Goal: Task Accomplishment & Management: Manage account settings

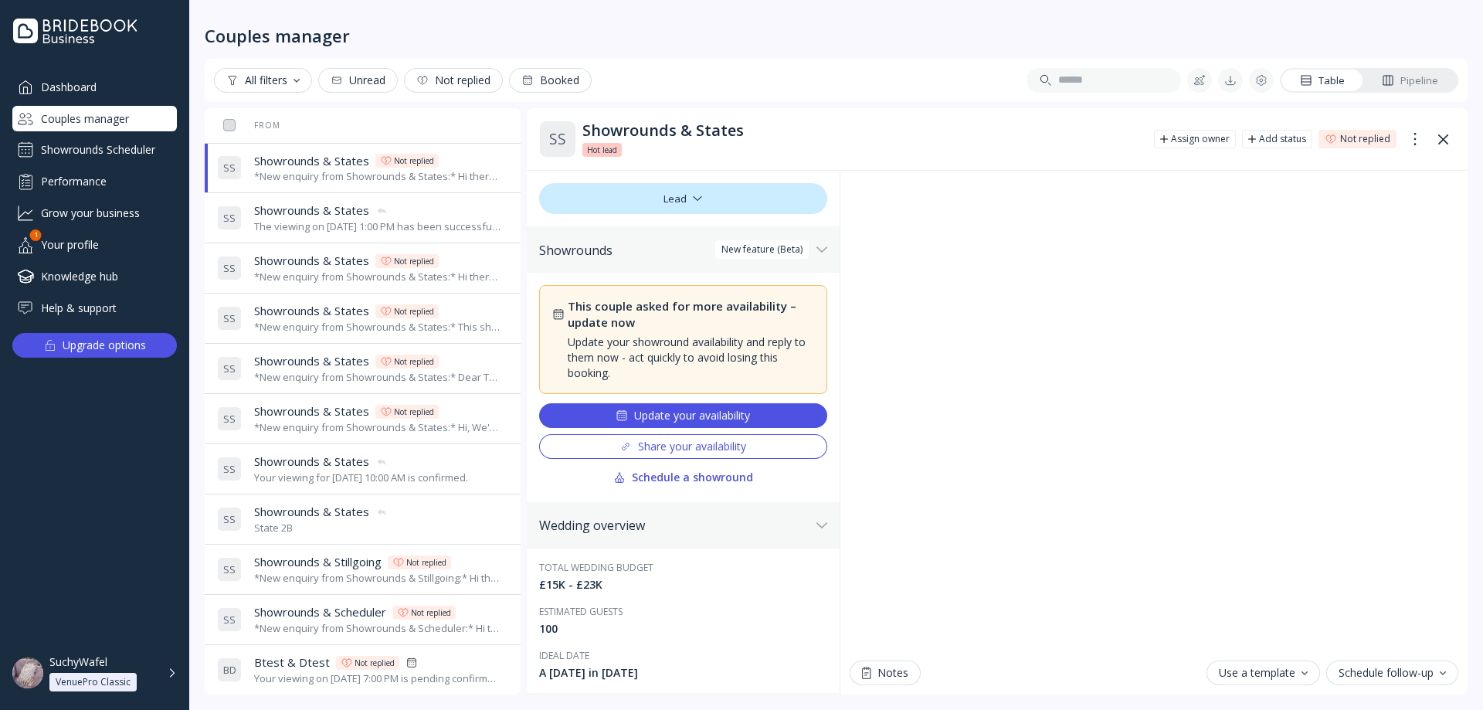
click at [746, 414] on div "Update your availability" at bounding box center [682, 415] width 134 height 12
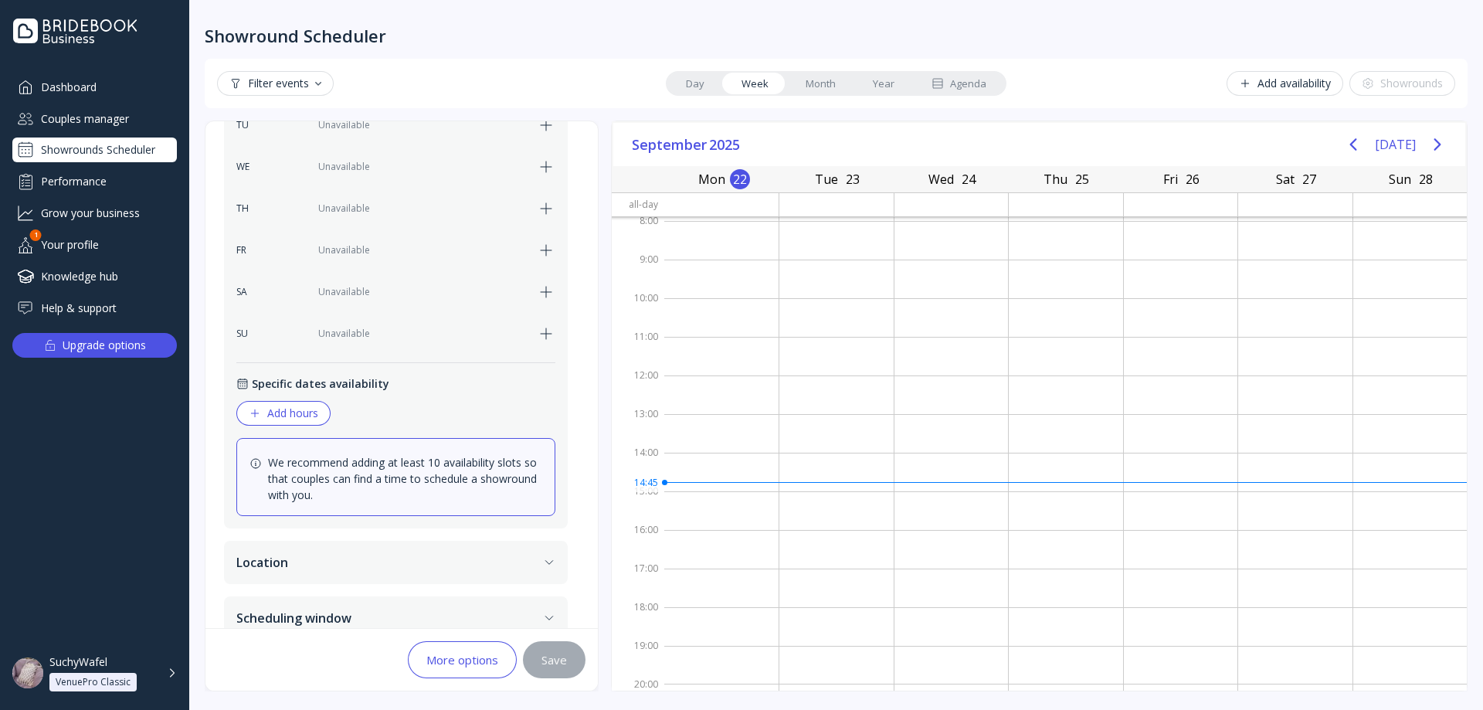
scroll to position [507, 0]
click at [292, 402] on div "Add hours" at bounding box center [283, 408] width 69 height 12
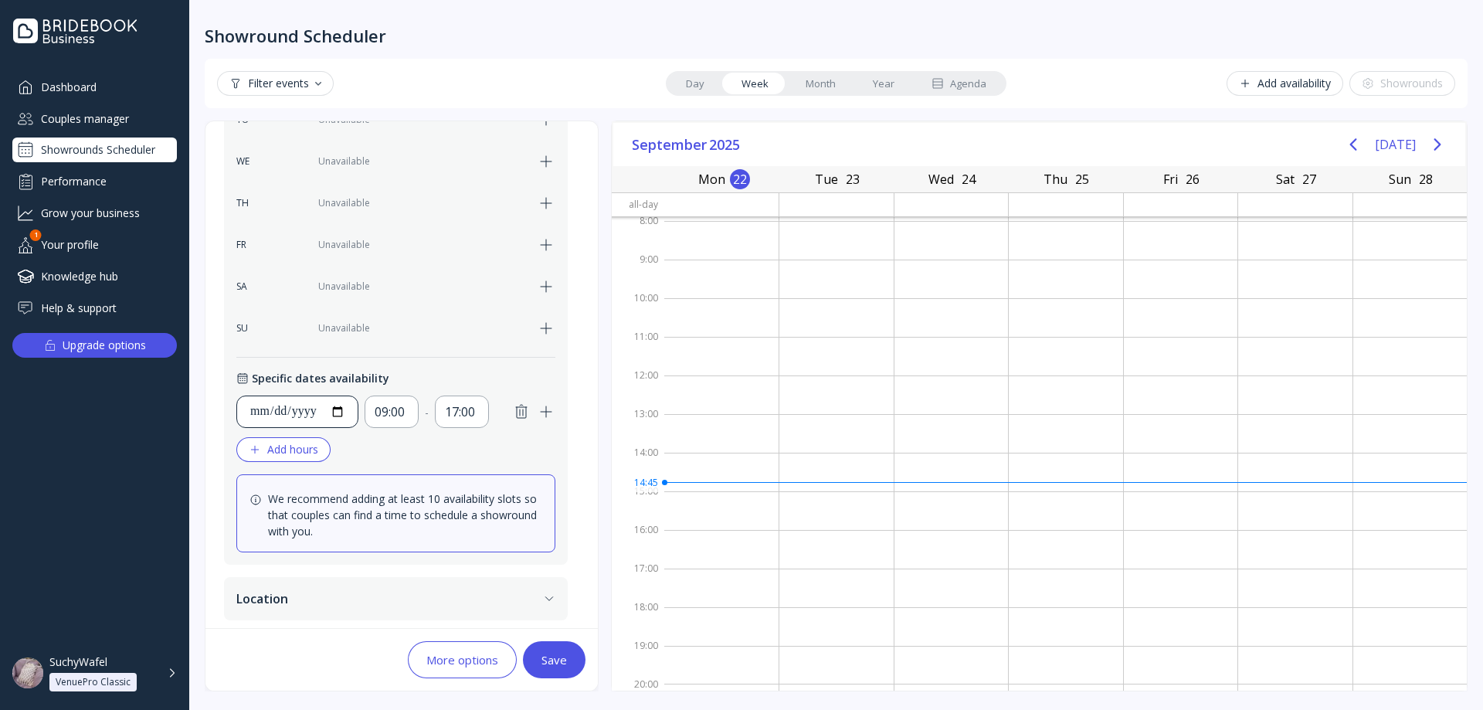
click at [345, 415] on input "**********" at bounding box center [297, 411] width 96 height 19
type input "**********"
click at [479, 412] on div "17:00" at bounding box center [462, 411] width 34 height 19
click at [483, 492] on div "09:30" at bounding box center [494, 491] width 59 height 14
click at [550, 658] on div "Save" at bounding box center [553, 659] width 25 height 12
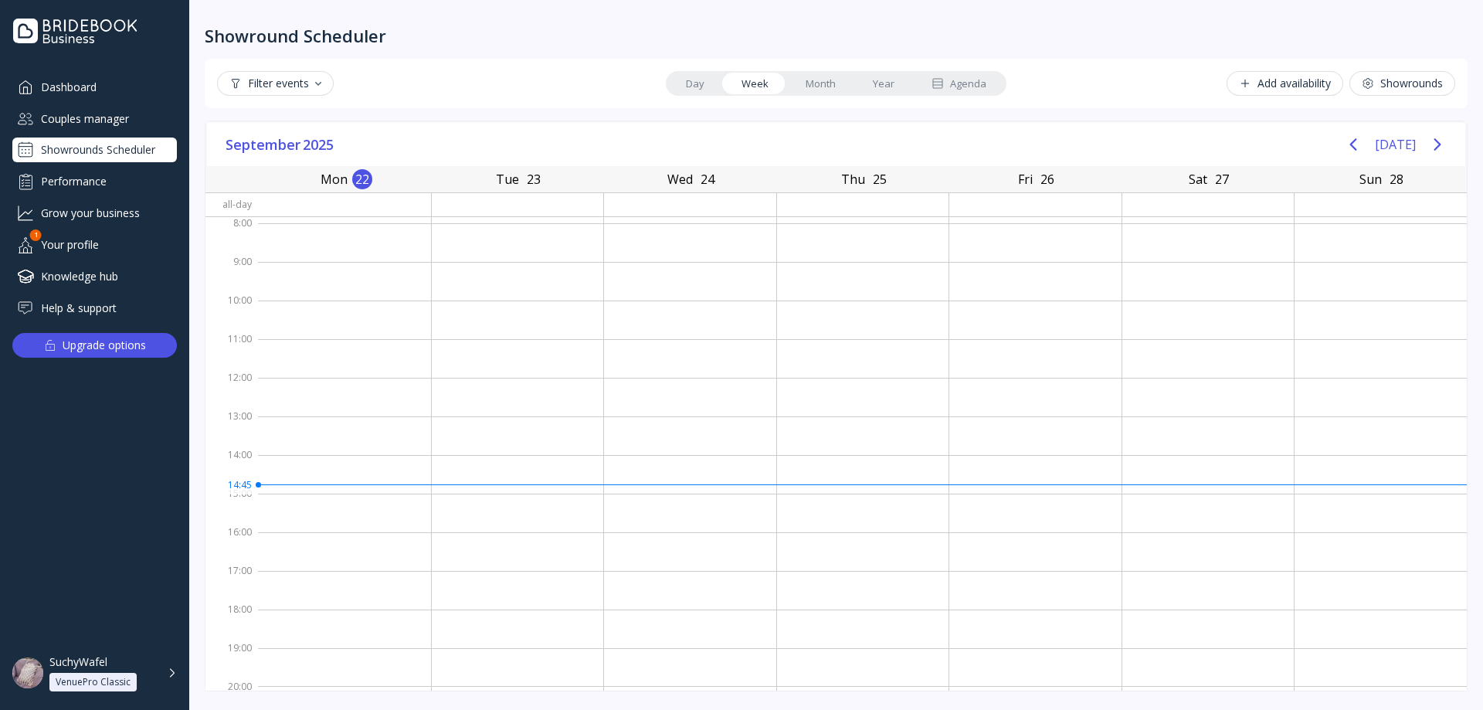
click at [818, 83] on link "Month" at bounding box center [820, 84] width 67 height 22
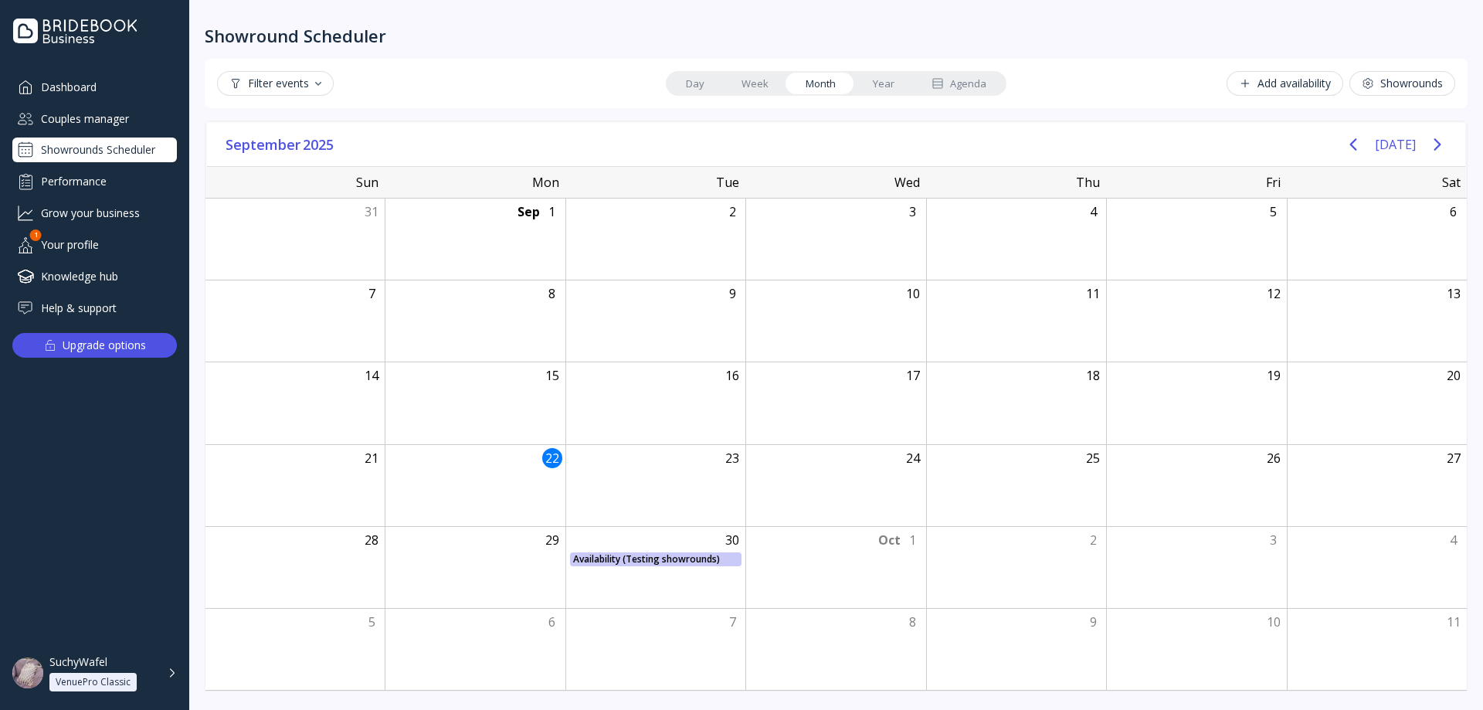
click at [747, 78] on link "Week" at bounding box center [755, 84] width 64 height 22
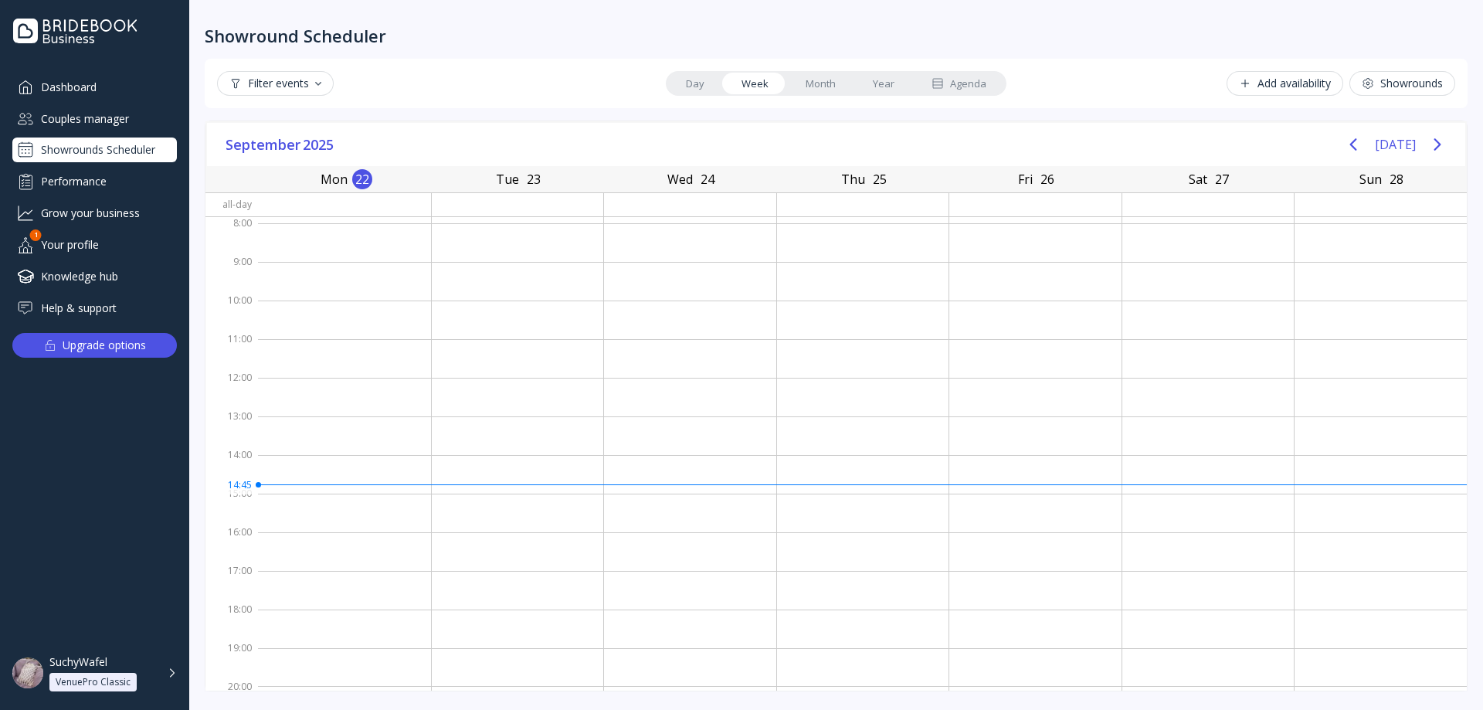
click at [805, 85] on link "Month" at bounding box center [820, 84] width 67 height 22
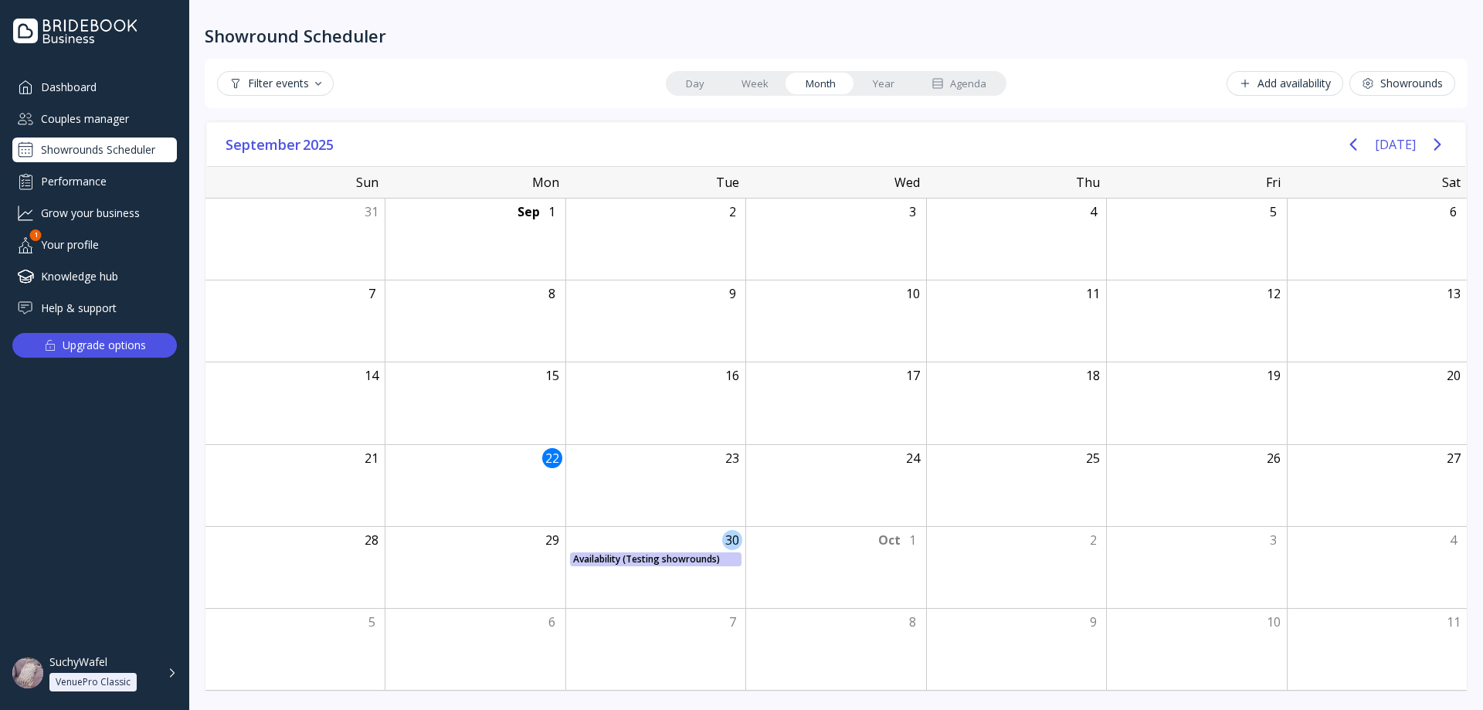
click at [664, 556] on div "Availability (Testing showrounds) Availability (Testing showrounds), Start: Tue…" at bounding box center [655, 559] width 180 height 14
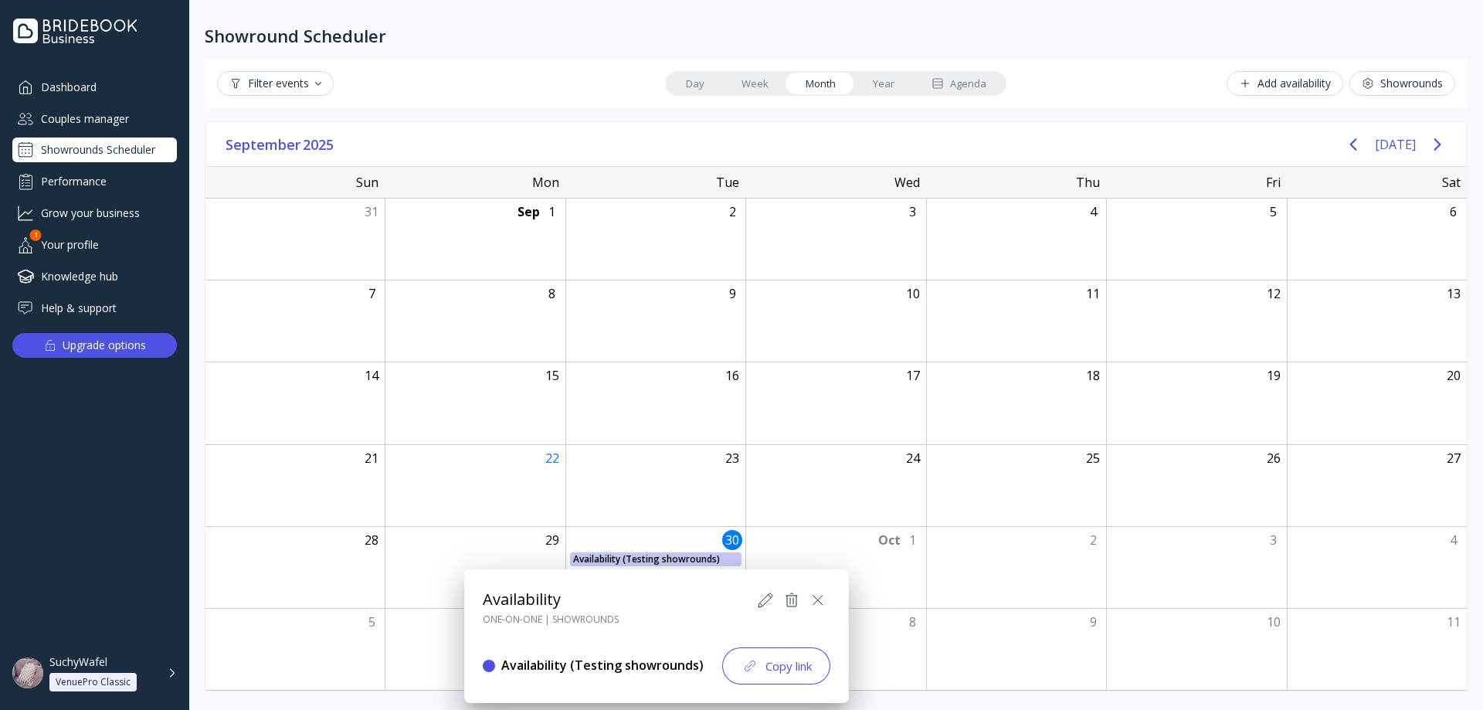
click at [785, 595] on icon at bounding box center [791, 600] width 19 height 19
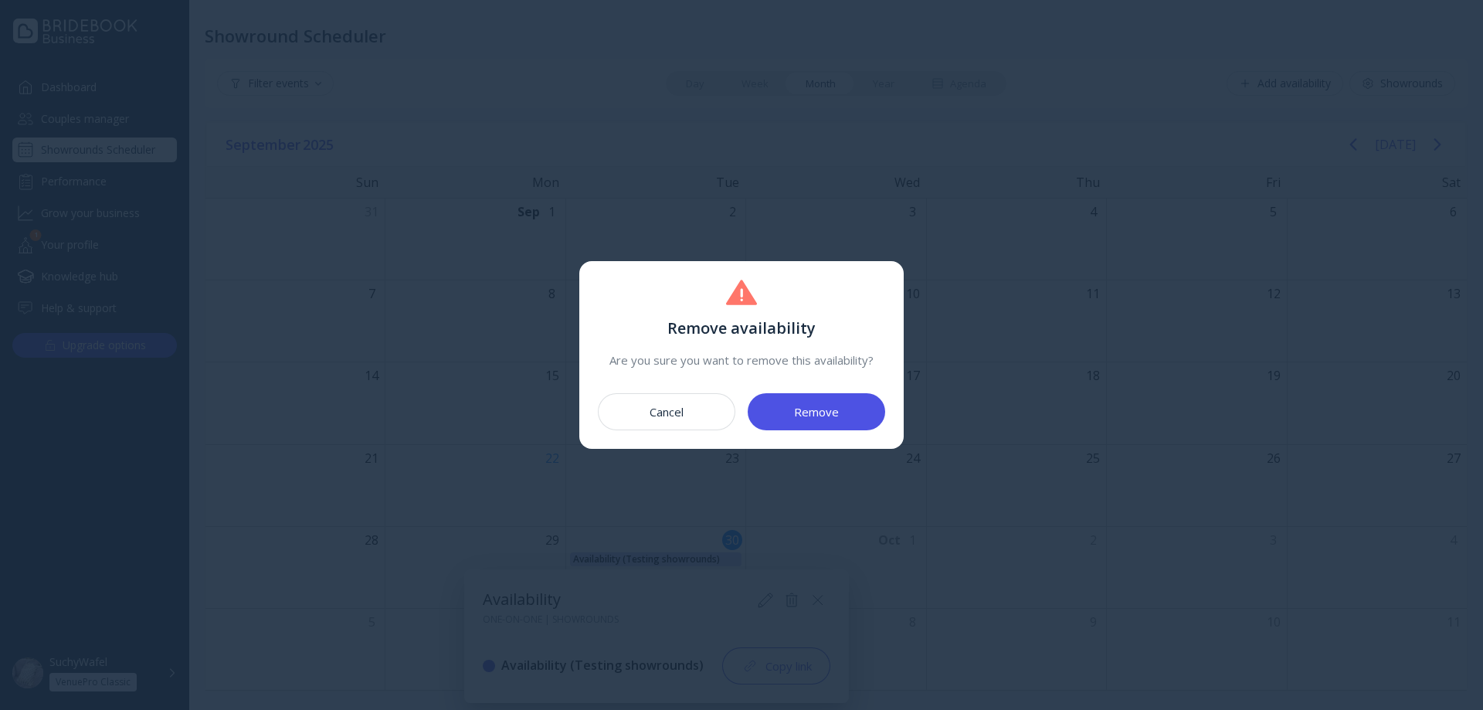
click at [802, 405] on div "Remove" at bounding box center [816, 411] width 45 height 12
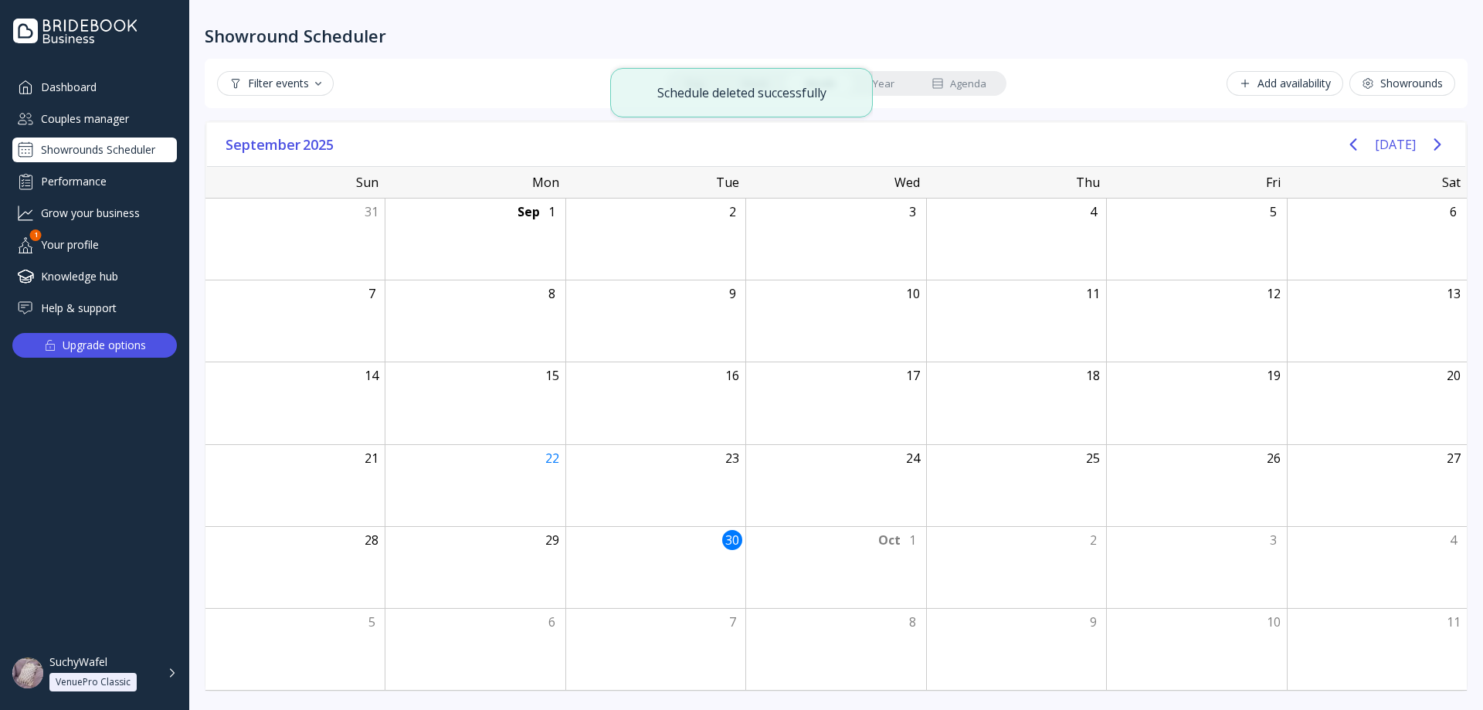
click at [1403, 89] on div "Showrounds" at bounding box center [1401, 83] width 81 height 12
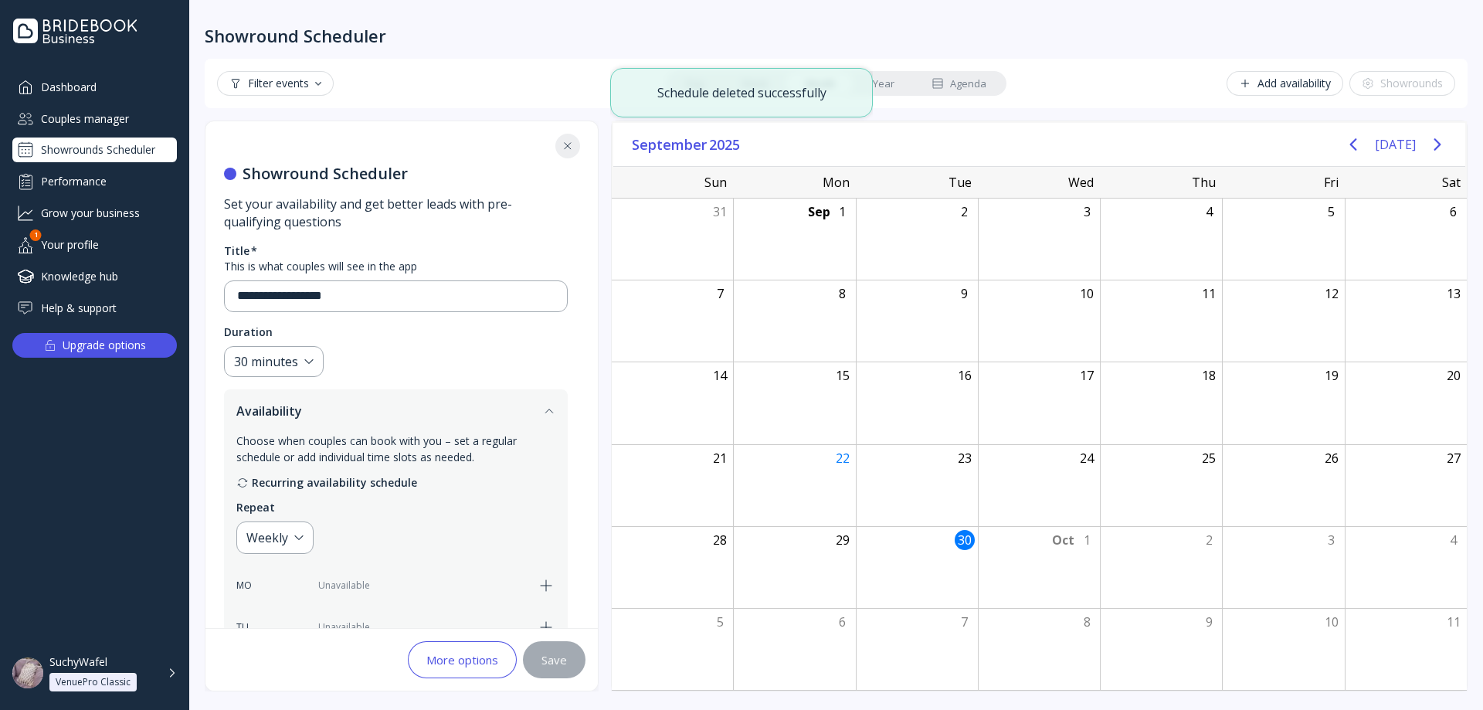
scroll to position [77, 0]
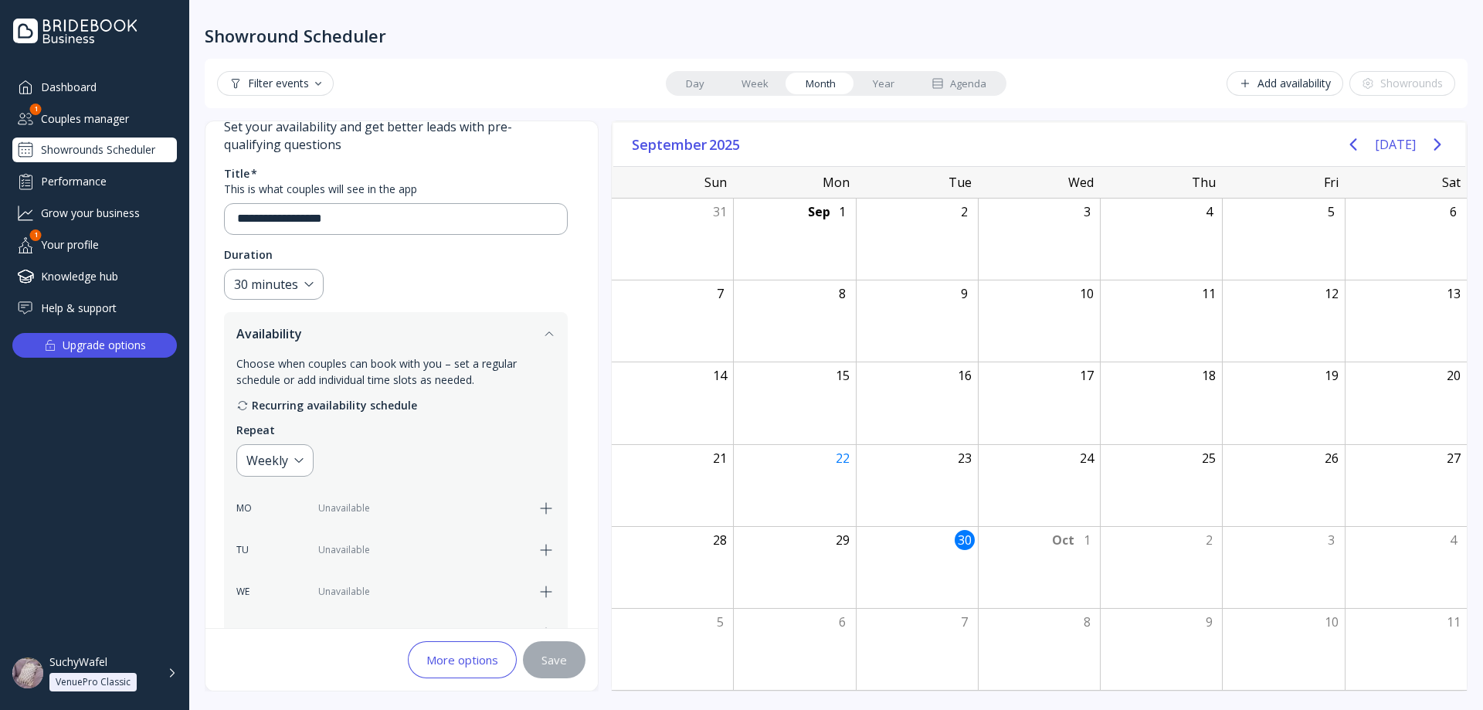
click at [130, 149] on div "Showrounds Scheduler" at bounding box center [94, 149] width 164 height 25
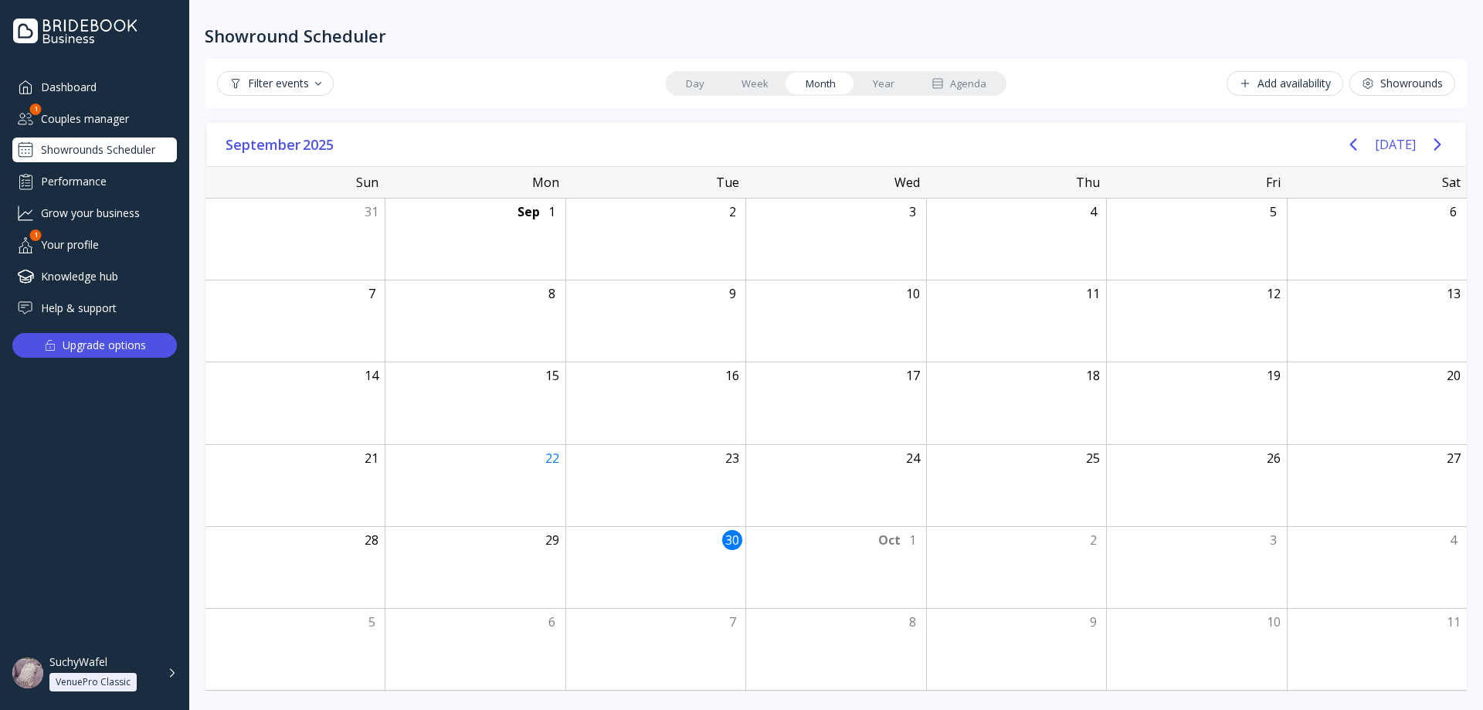
click at [97, 122] on div "Couples manager" at bounding box center [94, 118] width 164 height 25
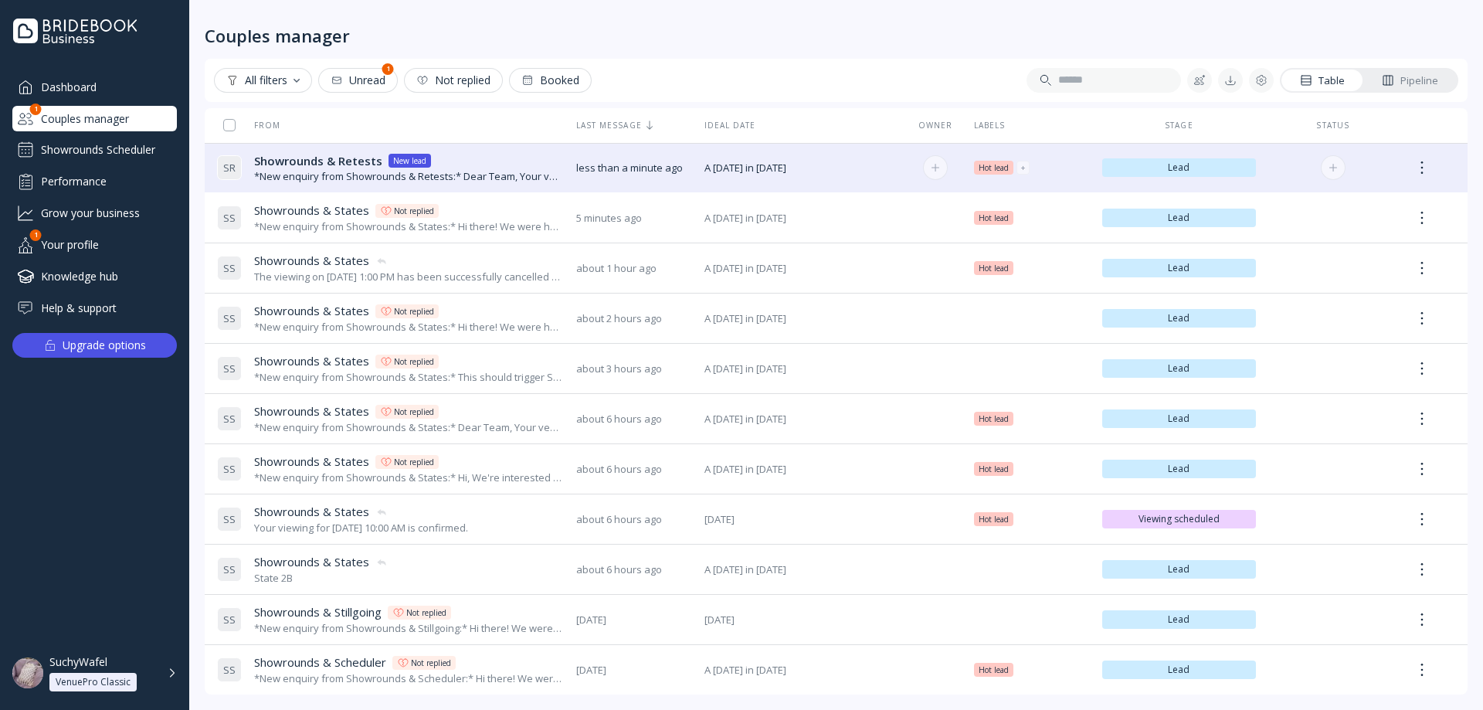
click at [337, 165] on span "Showrounds & Retests" at bounding box center [318, 161] width 128 height 16
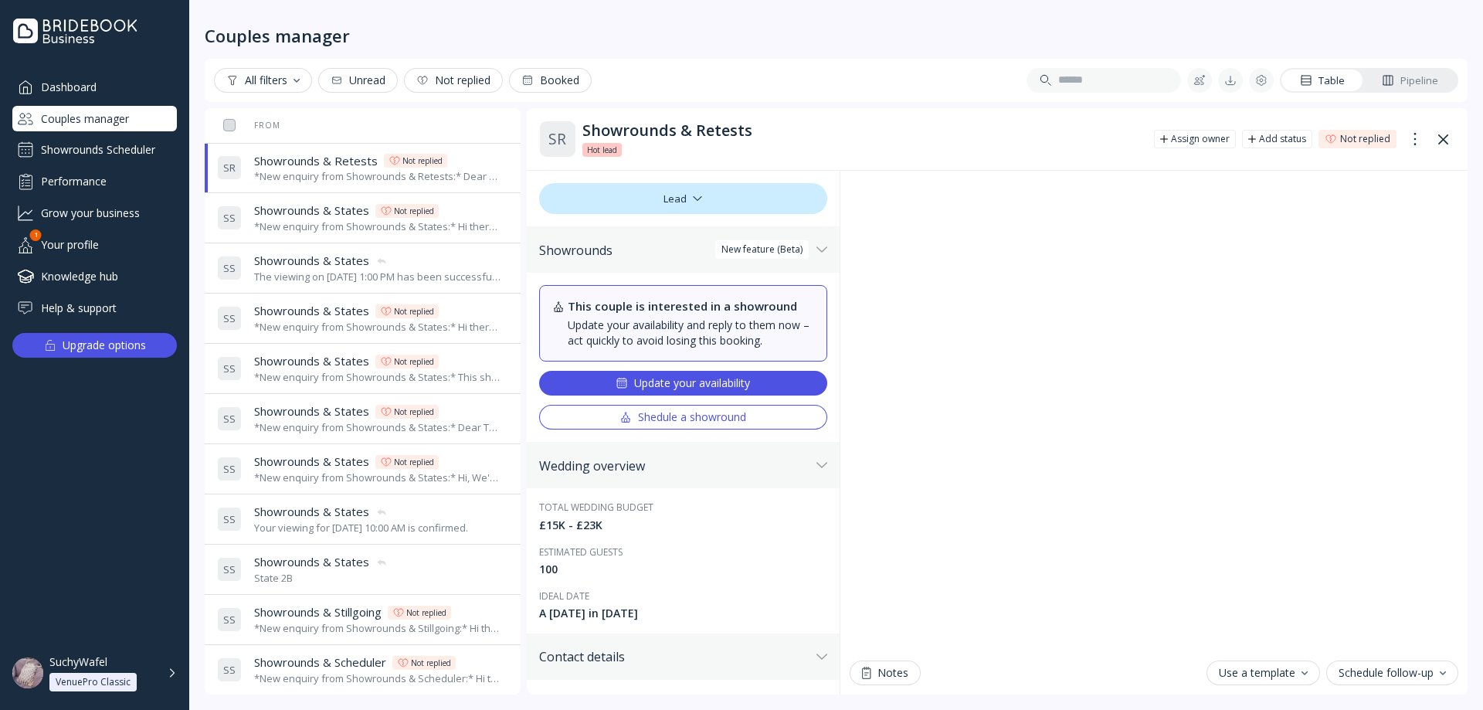
click at [729, 380] on div "Update your availability" at bounding box center [682, 383] width 134 height 12
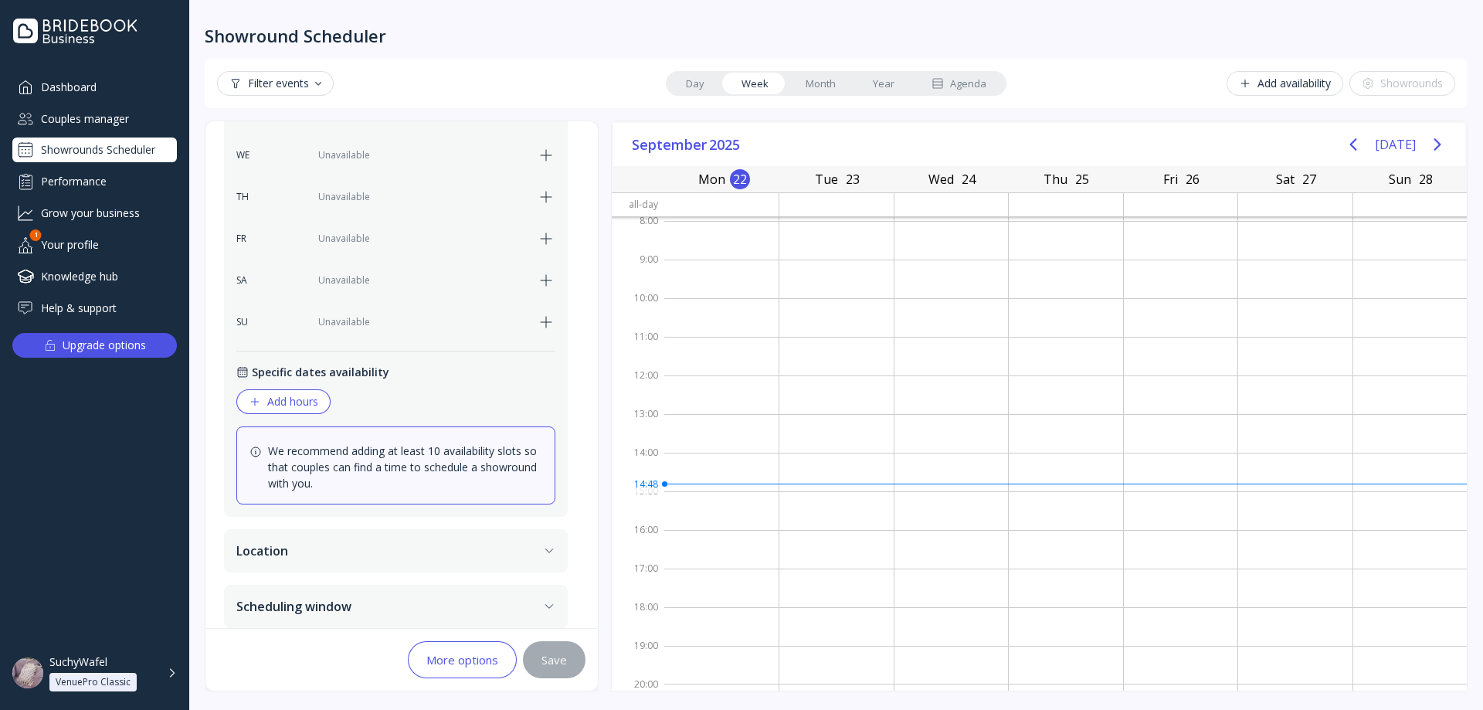
scroll to position [526, 0]
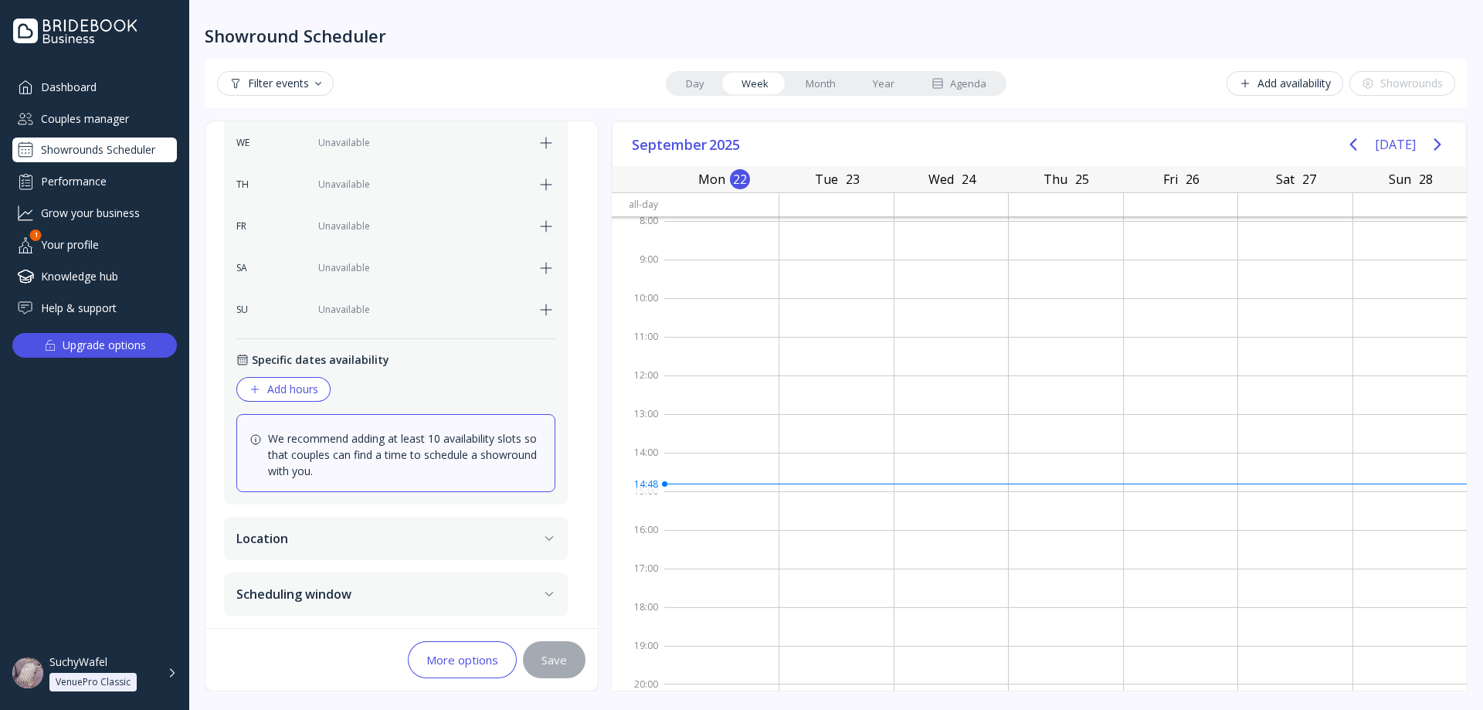
click at [291, 391] on div "Add hours" at bounding box center [283, 389] width 69 height 12
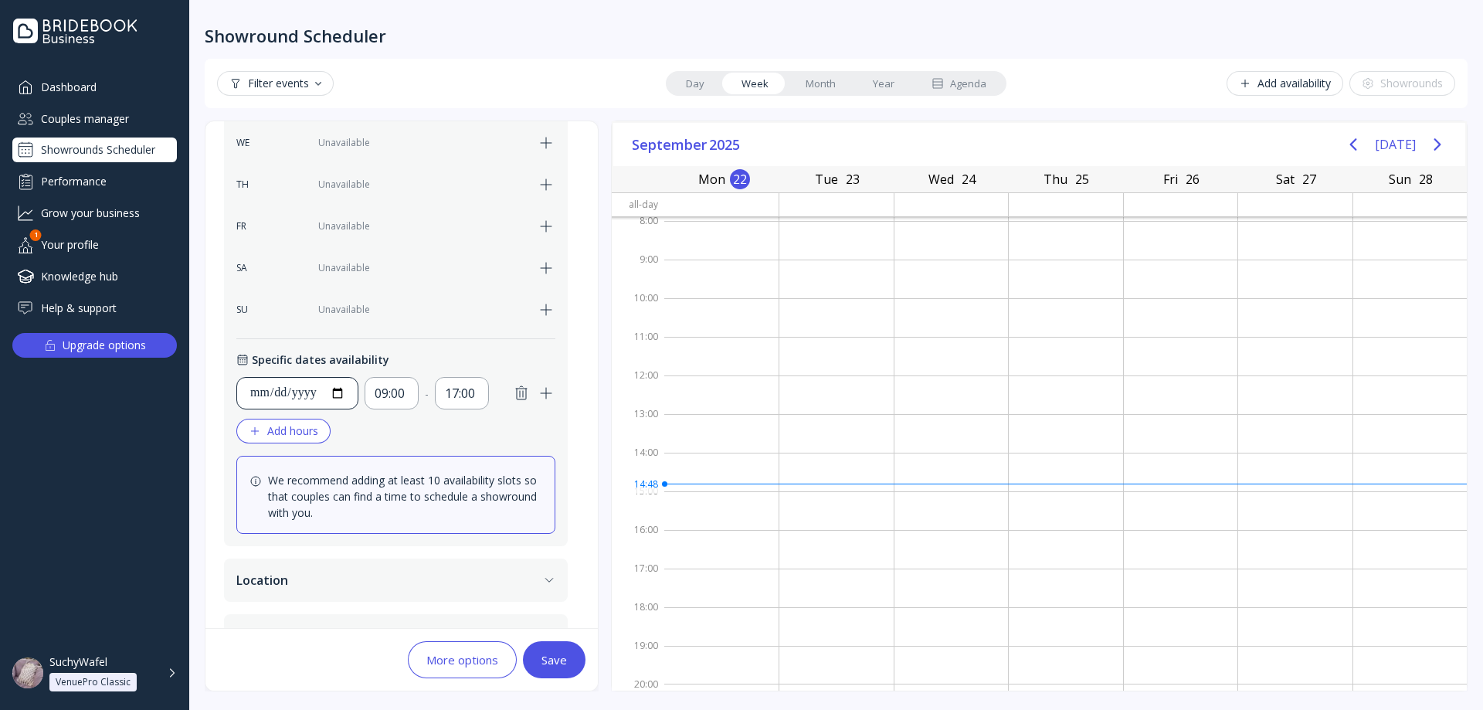
click at [345, 388] on input "**********" at bounding box center [297, 393] width 96 height 19
type input "**********"
click at [466, 405] on div "17:00" at bounding box center [462, 393] width 54 height 32
click at [495, 476] on div "09:30" at bounding box center [494, 473] width 59 height 14
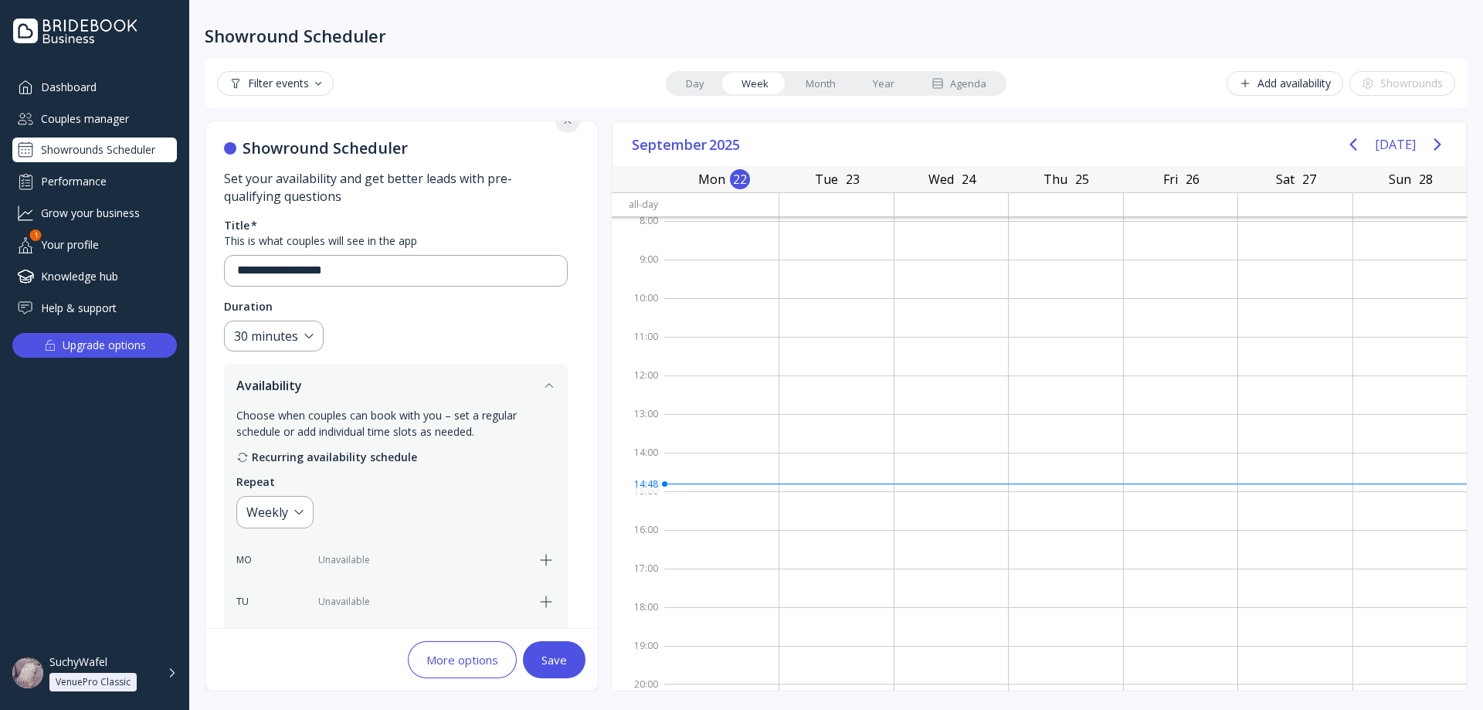
scroll to position [77, 0]
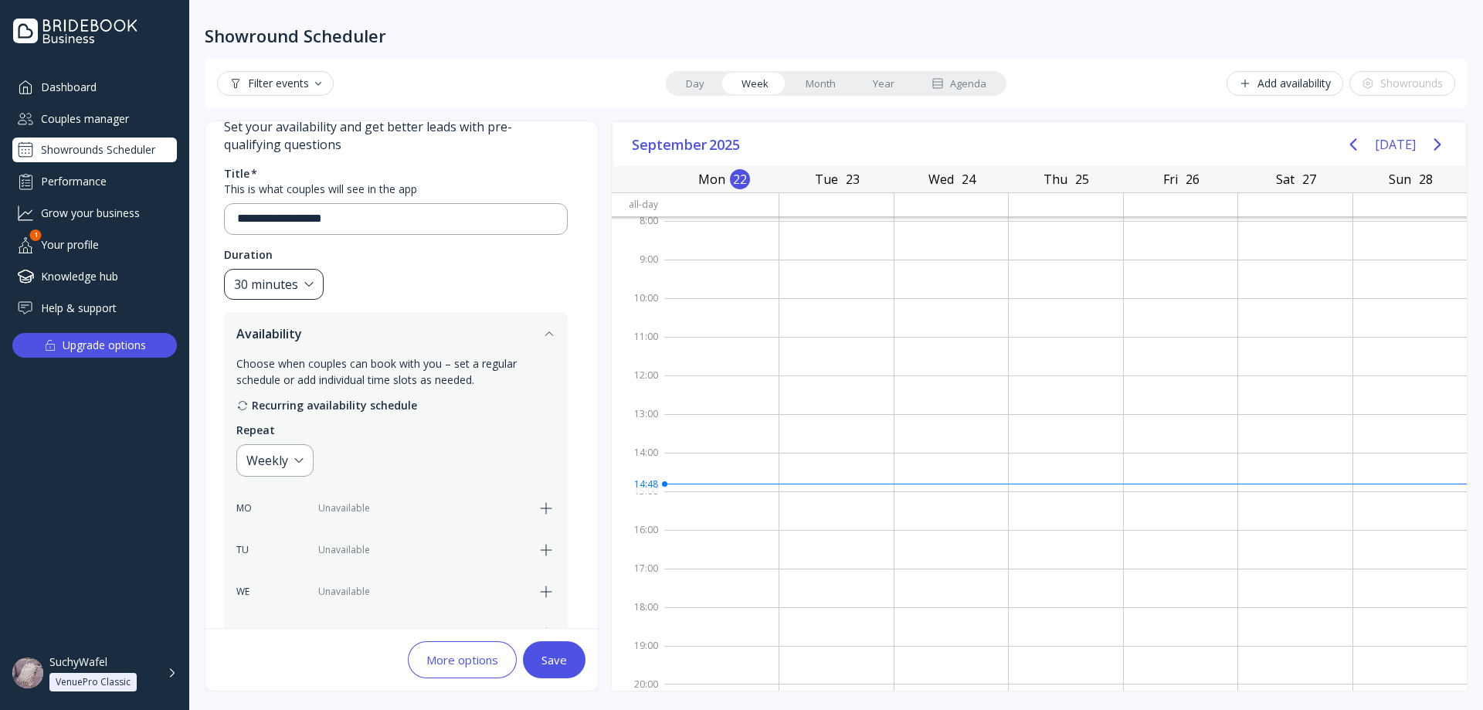
click at [304, 285] on div "30 minutes" at bounding box center [274, 285] width 100 height 32
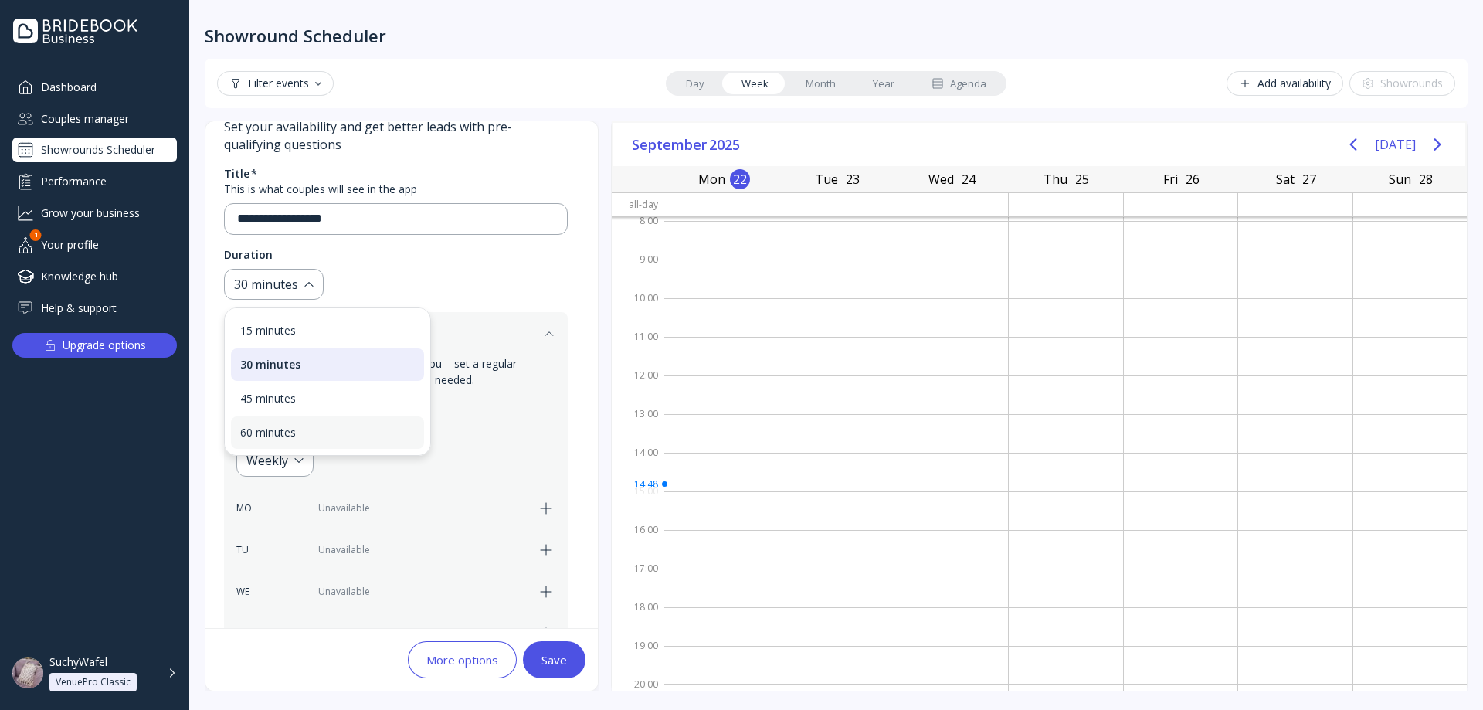
click at [302, 429] on div "60 minutes" at bounding box center [327, 432] width 175 height 14
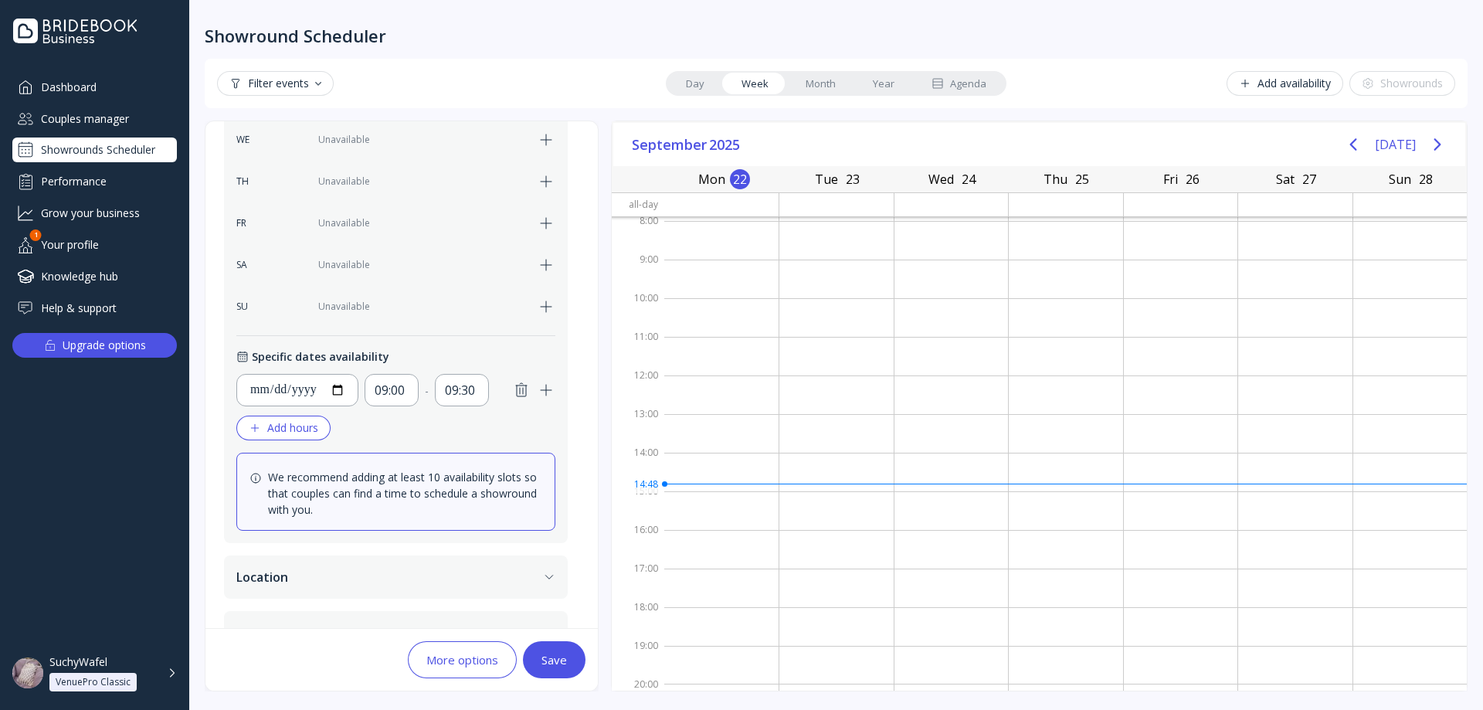
scroll to position [541, 0]
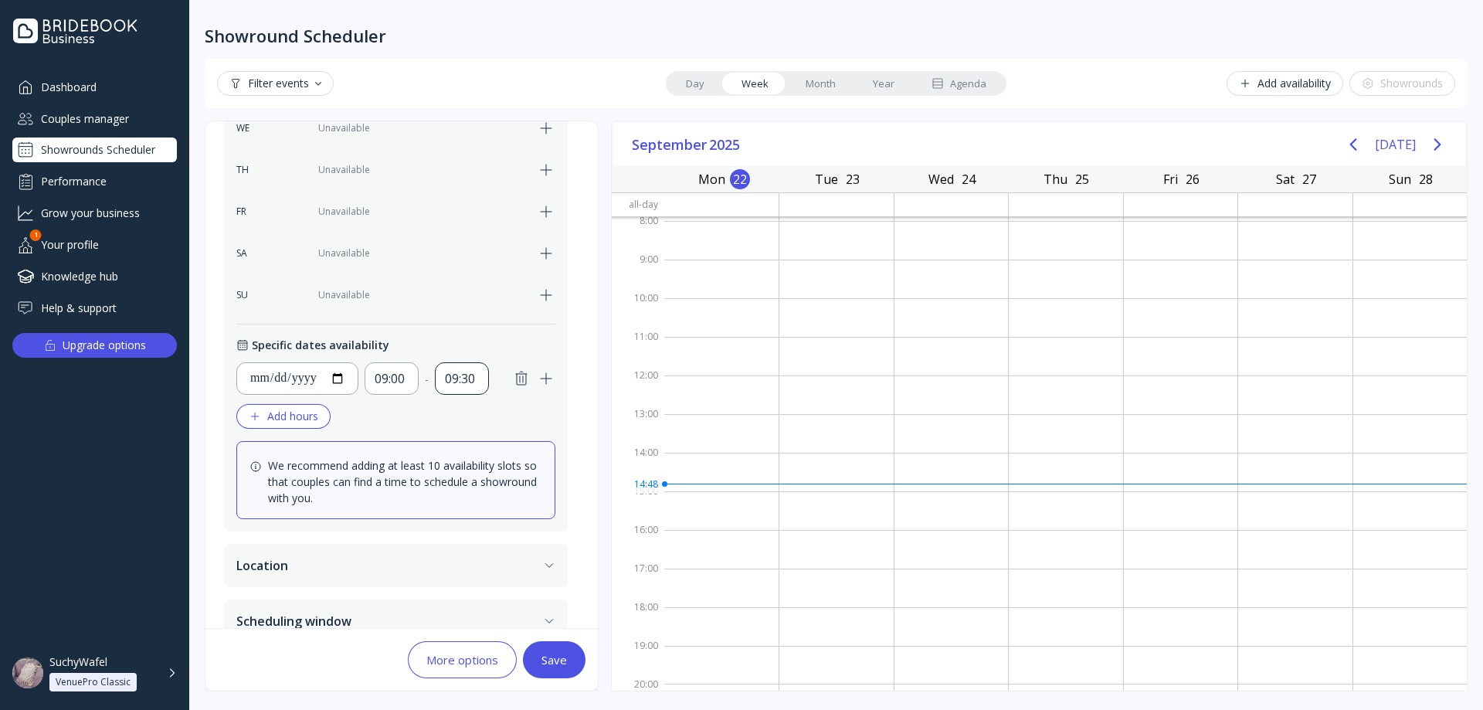
click at [469, 385] on div "09:30" at bounding box center [462, 378] width 34 height 19
click at [493, 463] on div "10:00" at bounding box center [494, 458] width 59 height 14
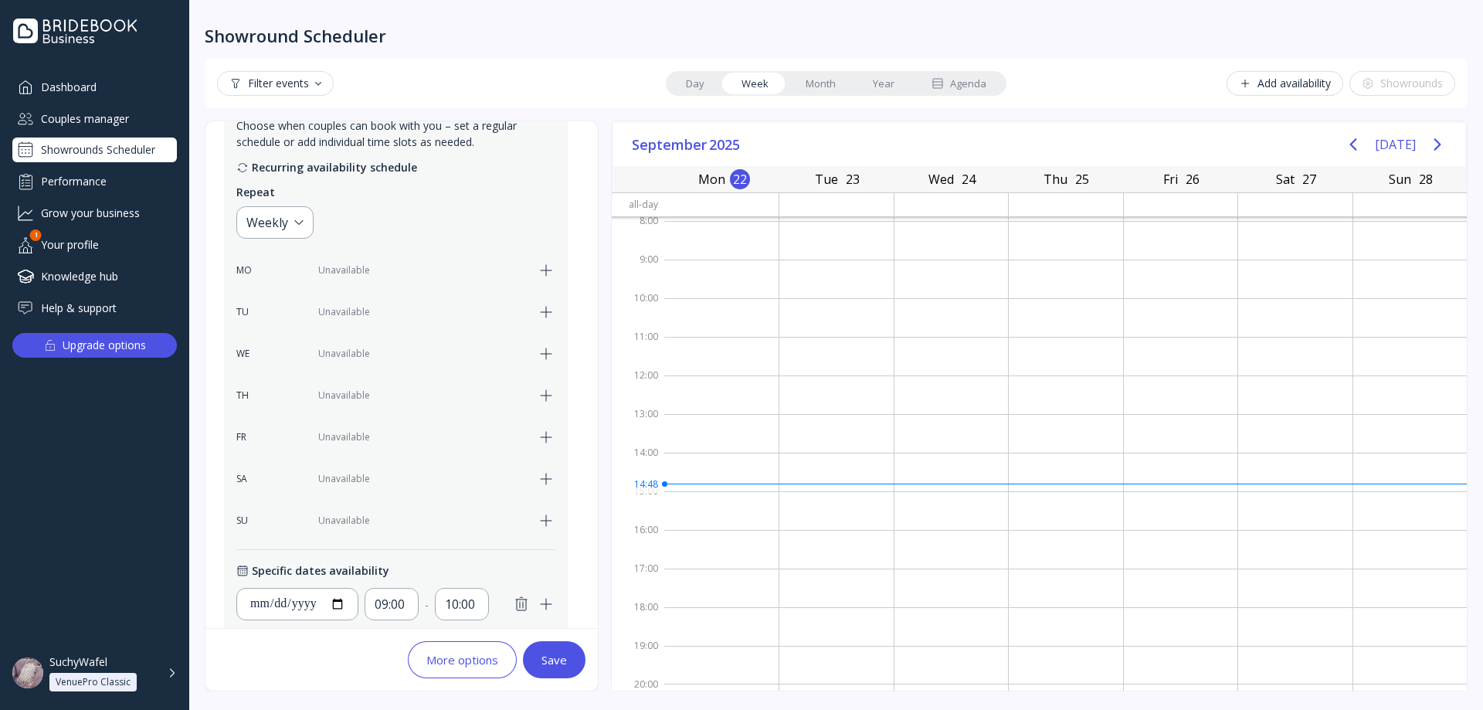
scroll to position [490, 0]
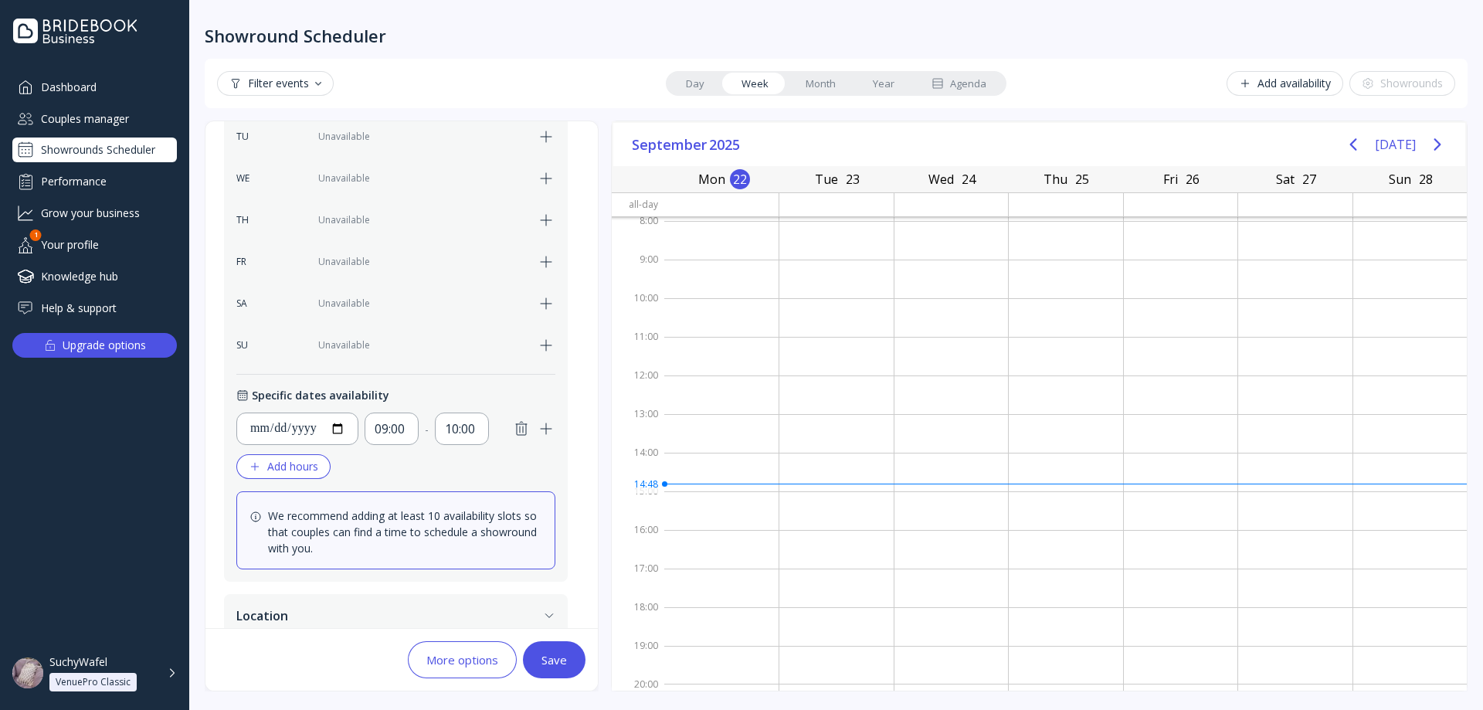
click at [560, 665] on div "Save" at bounding box center [553, 659] width 25 height 12
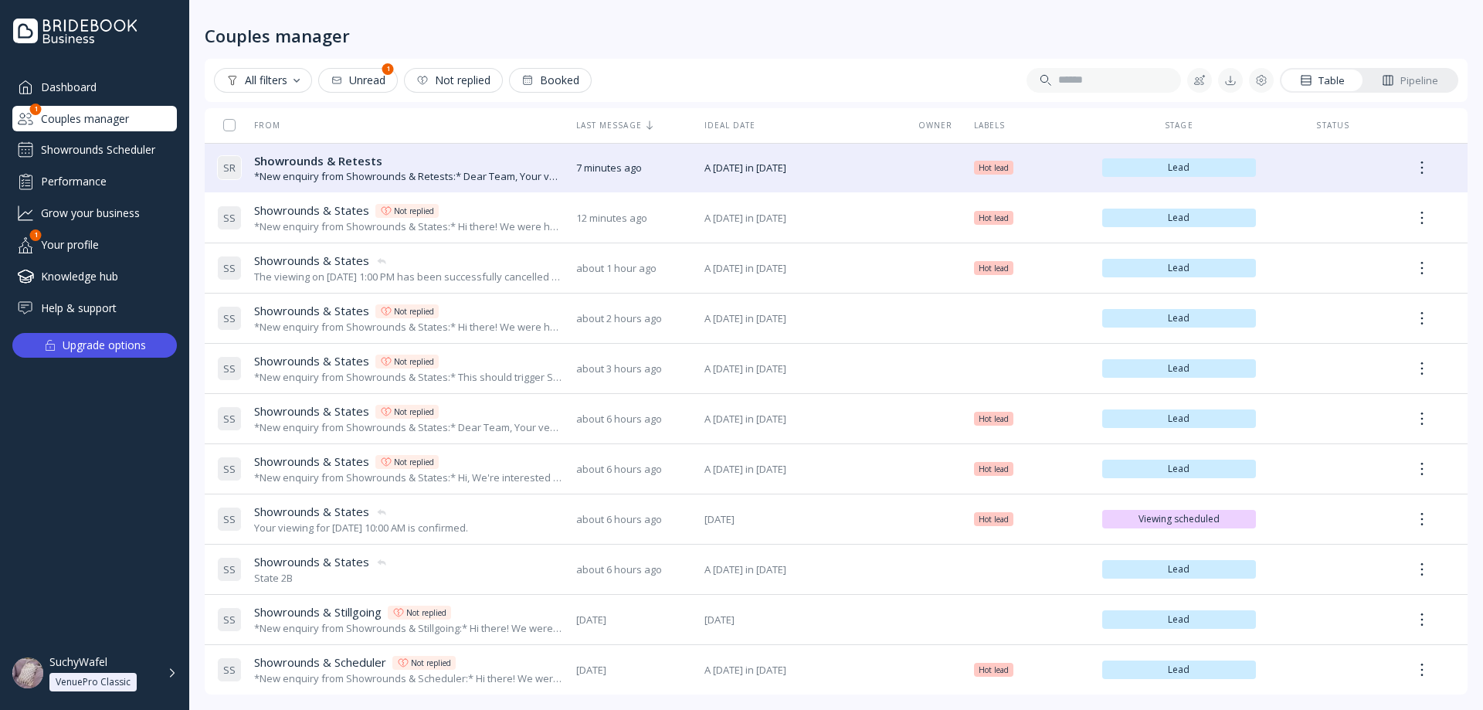
click at [319, 174] on div "*New enquiry from Showrounds & Retests:* Dear Team, Your venue has caught our e…" at bounding box center [409, 176] width 310 height 15
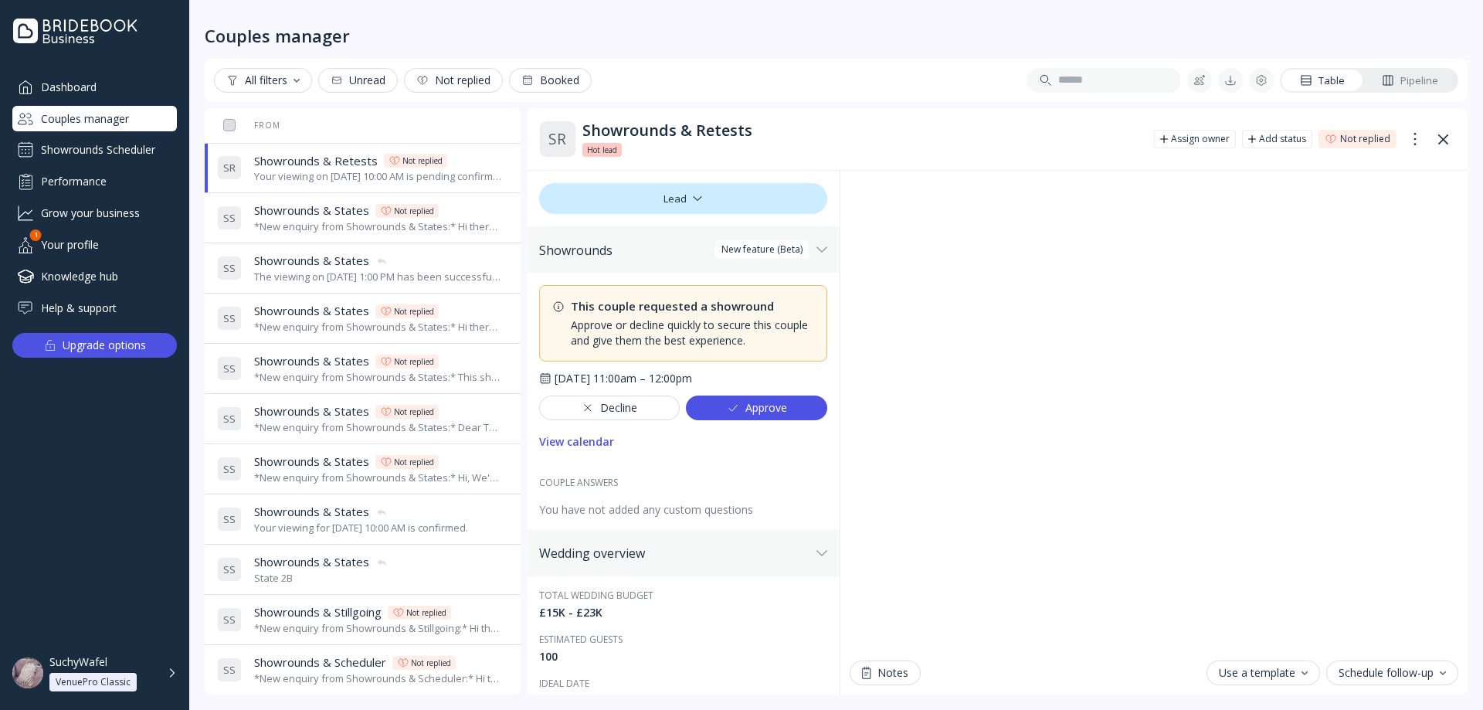
click at [724, 397] on button "Approve" at bounding box center [756, 407] width 141 height 25
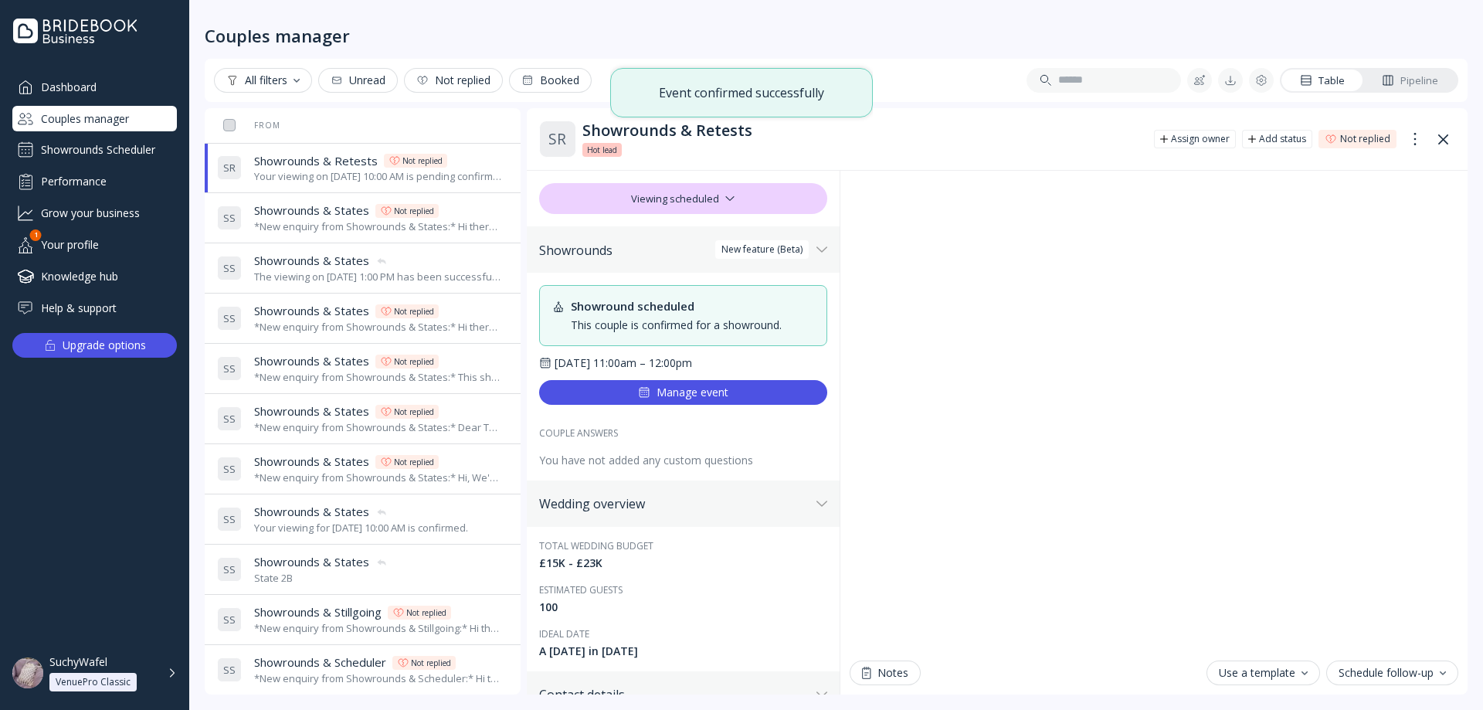
click at [715, 395] on div "Manage event" at bounding box center [683, 392] width 90 height 12
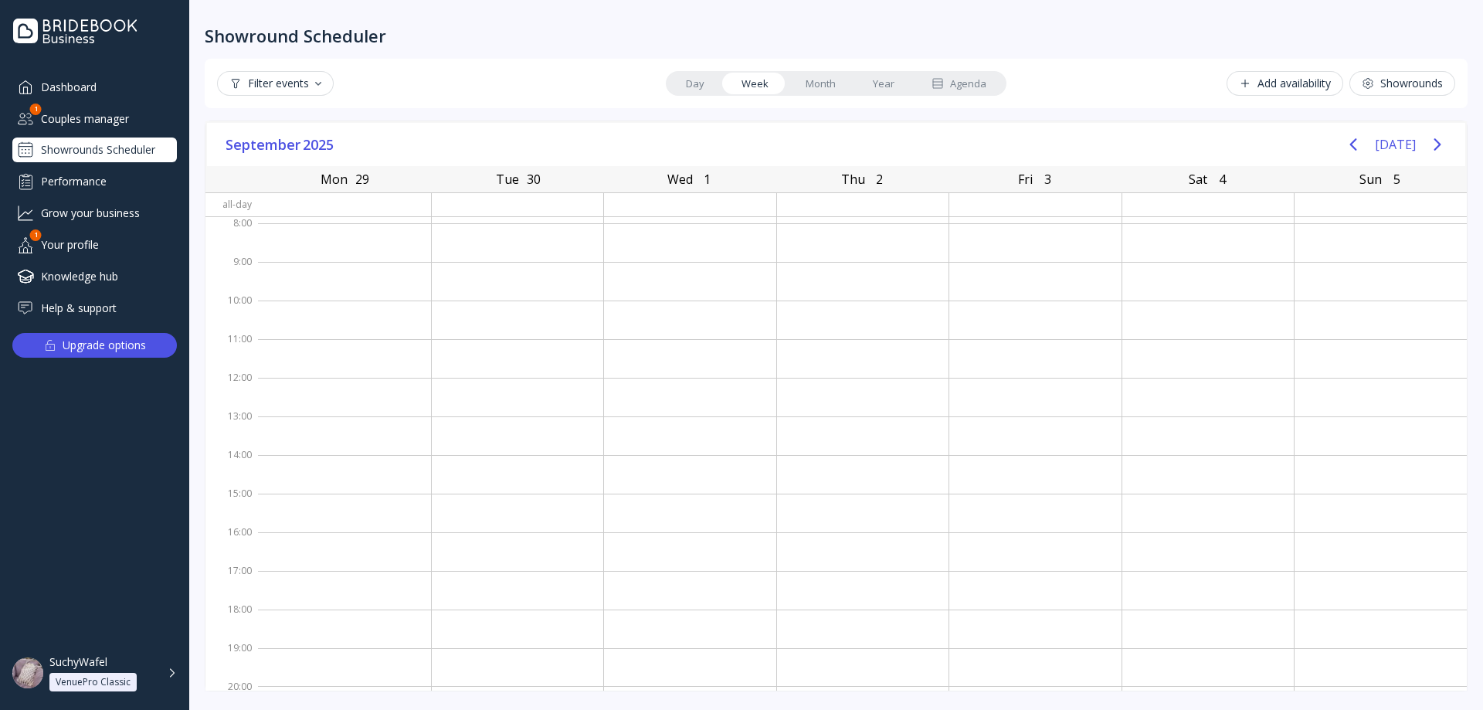
scroll to position [2, 0]
click at [102, 144] on div "Showrounds Scheduler" at bounding box center [94, 149] width 164 height 25
click at [1424, 77] on div "Showrounds" at bounding box center [1401, 83] width 81 height 12
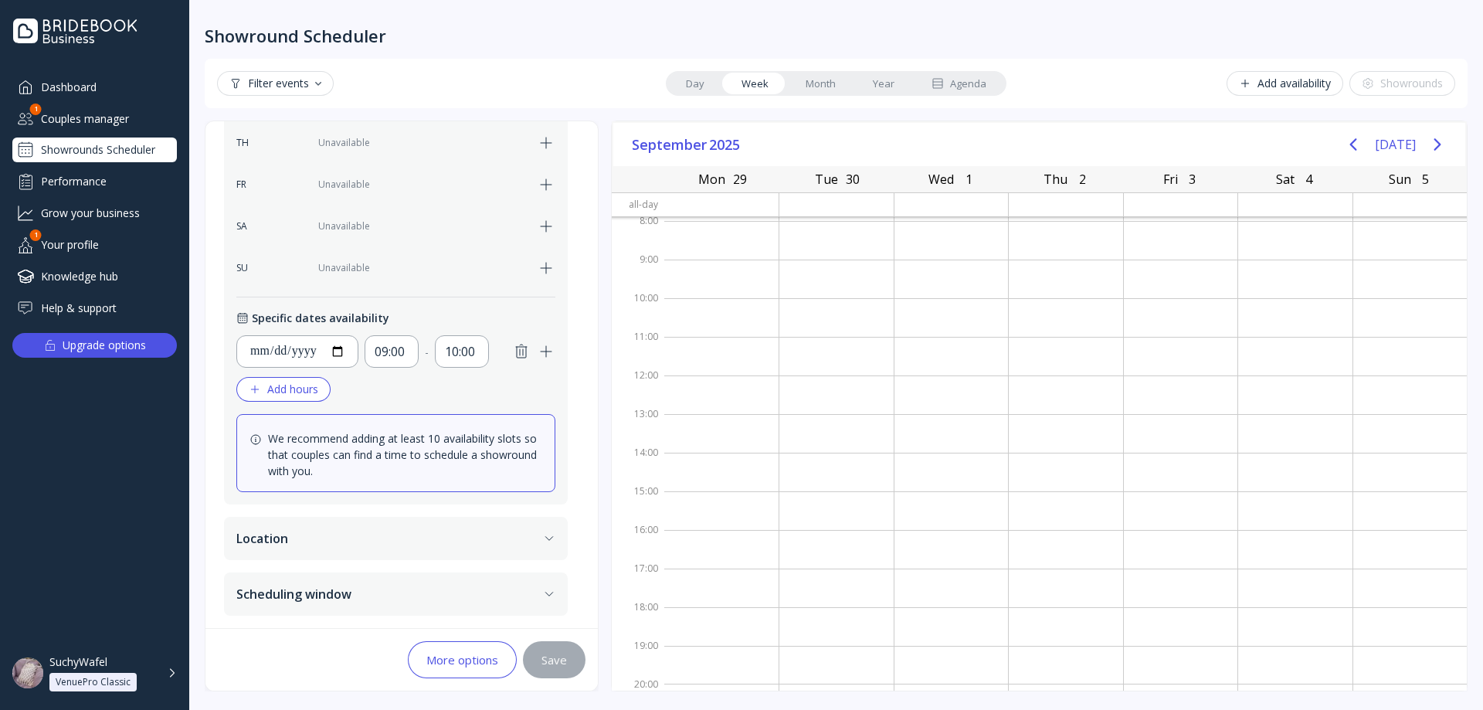
click at [307, 591] on button "Scheduling window" at bounding box center [396, 593] width 344 height 43
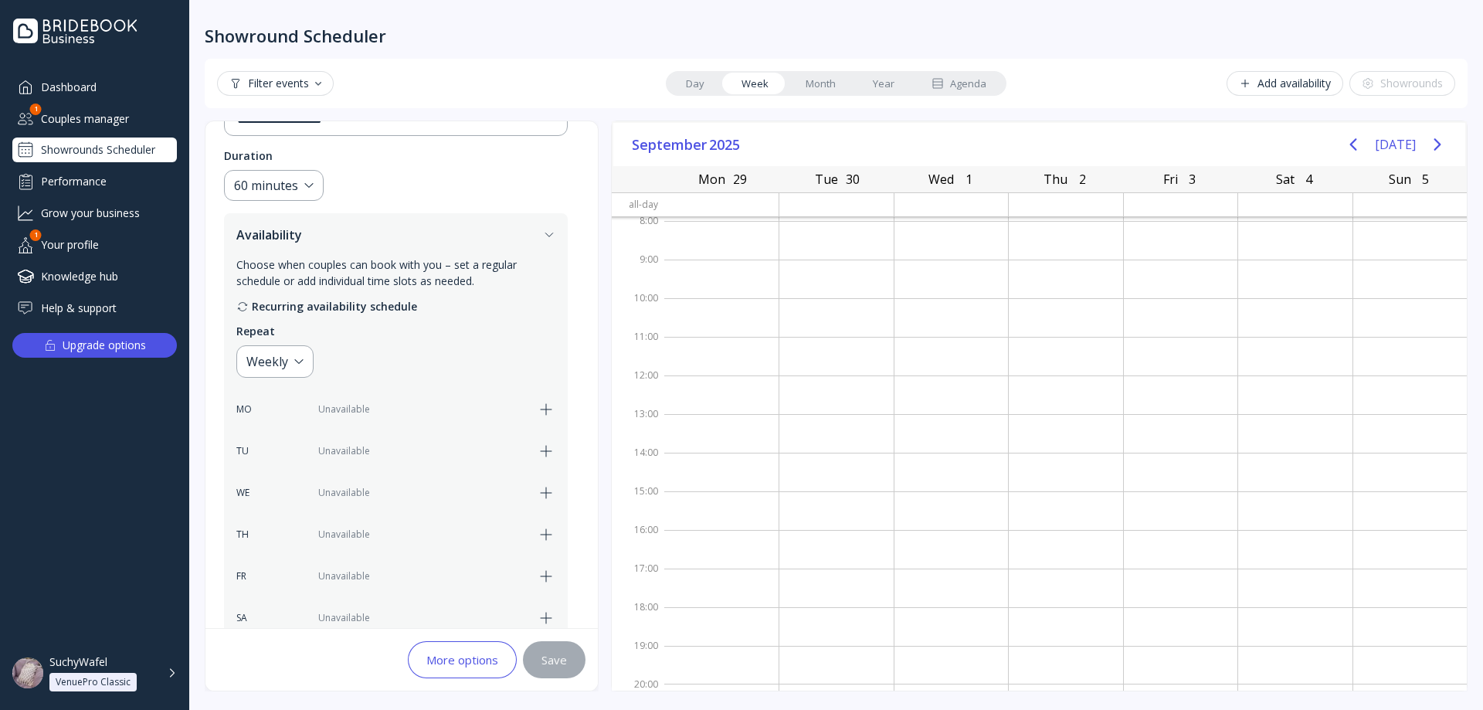
scroll to position [154, 0]
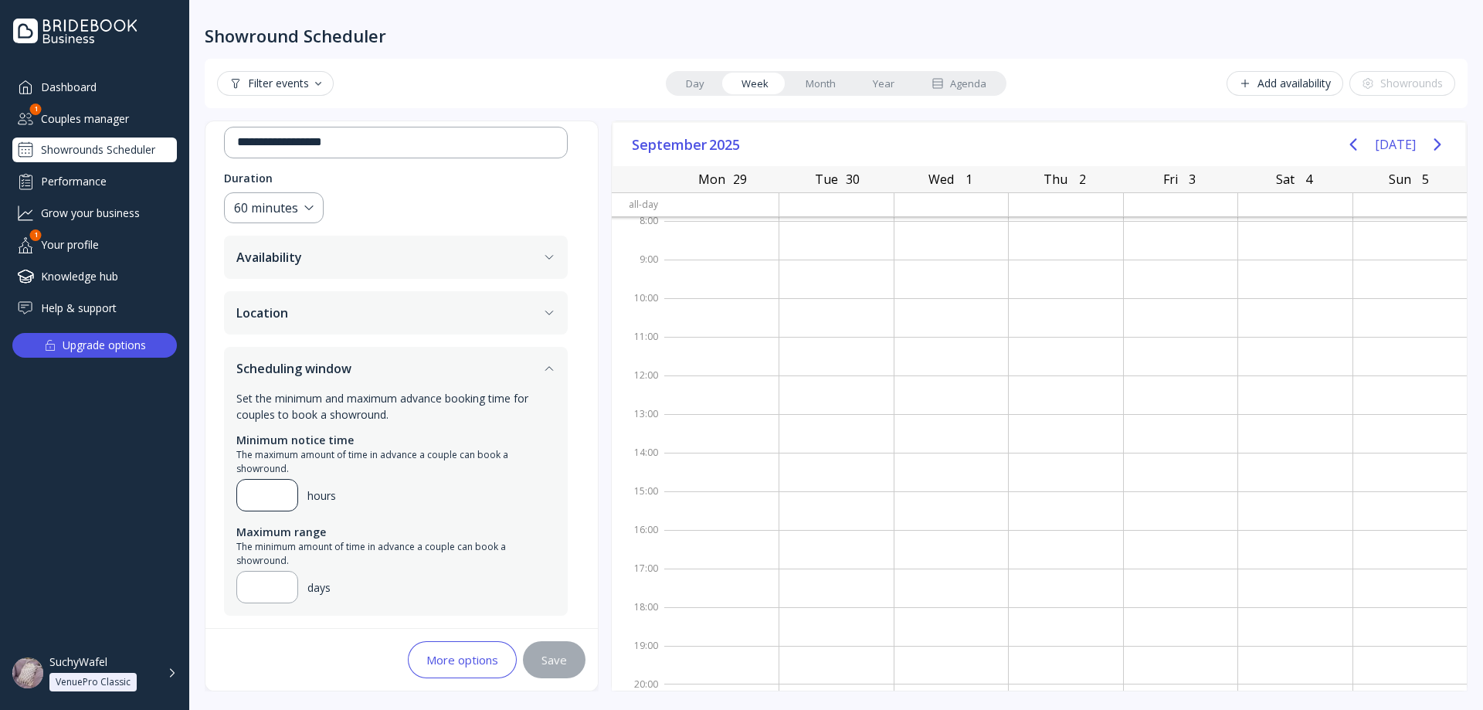
click at [290, 510] on div "**" at bounding box center [267, 495] width 62 height 32
click at [287, 499] on div "**" at bounding box center [267, 495] width 62 height 32
type input "*"
type input "**"
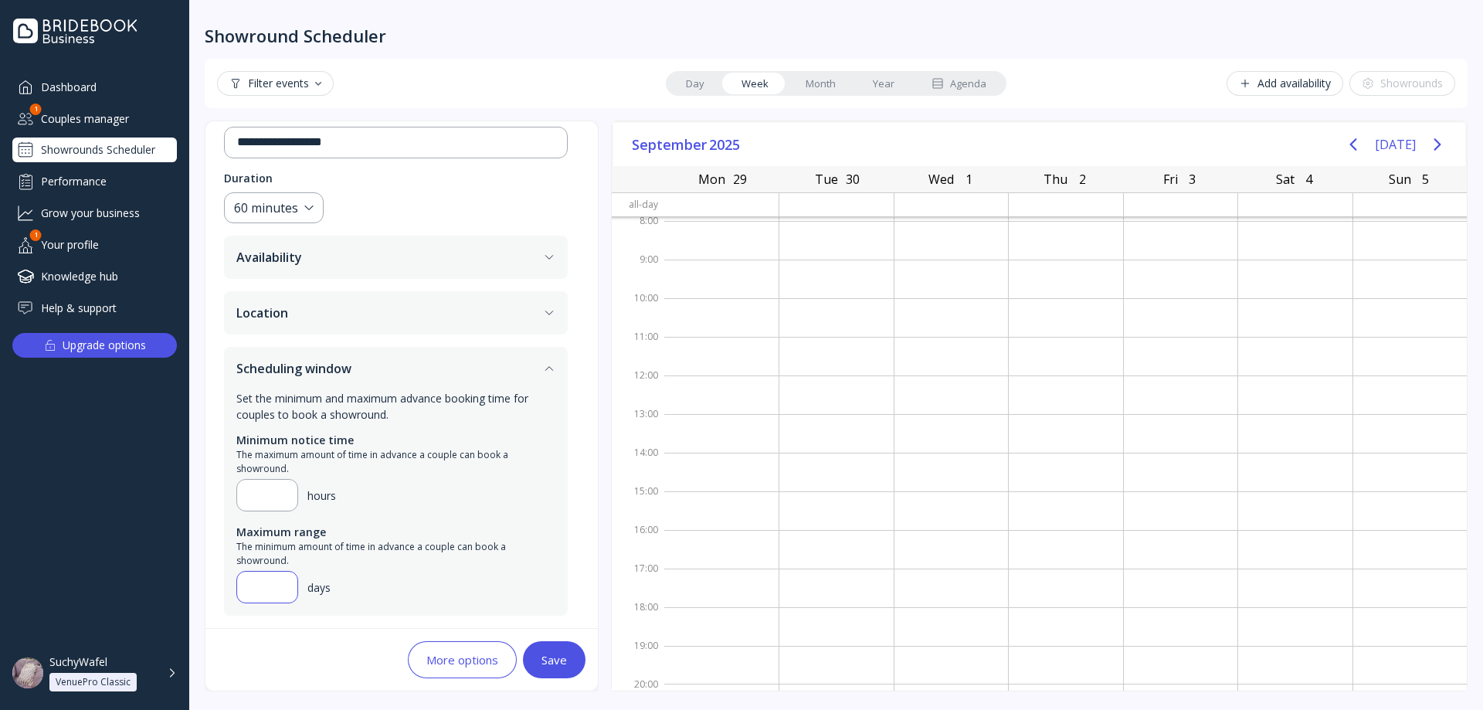
click at [278, 587] on input "**" at bounding box center [267, 587] width 36 height 19
click at [263, 585] on input "**" at bounding box center [267, 587] width 36 height 19
click at [106, 117] on div "Couples manager" at bounding box center [94, 118] width 164 height 25
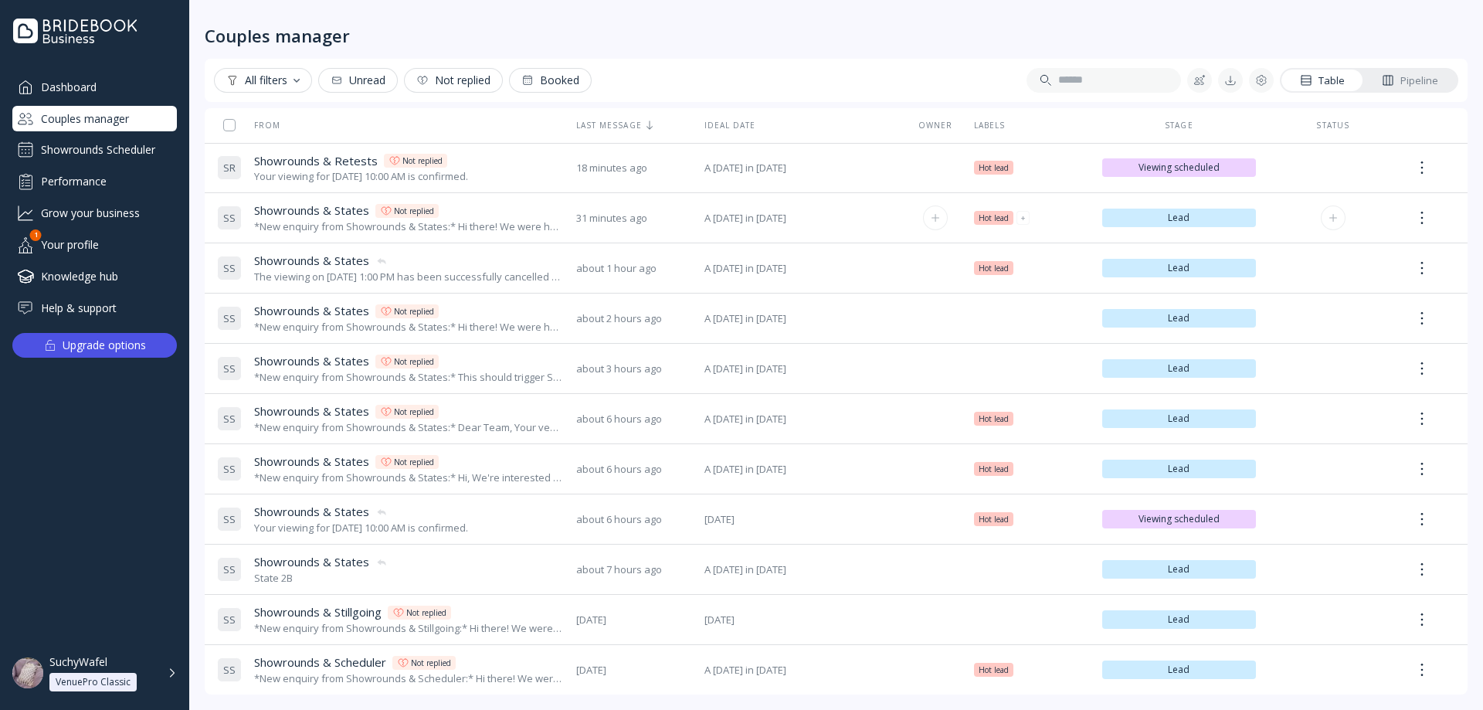
click at [355, 208] on span "Showrounds & States" at bounding box center [311, 210] width 115 height 16
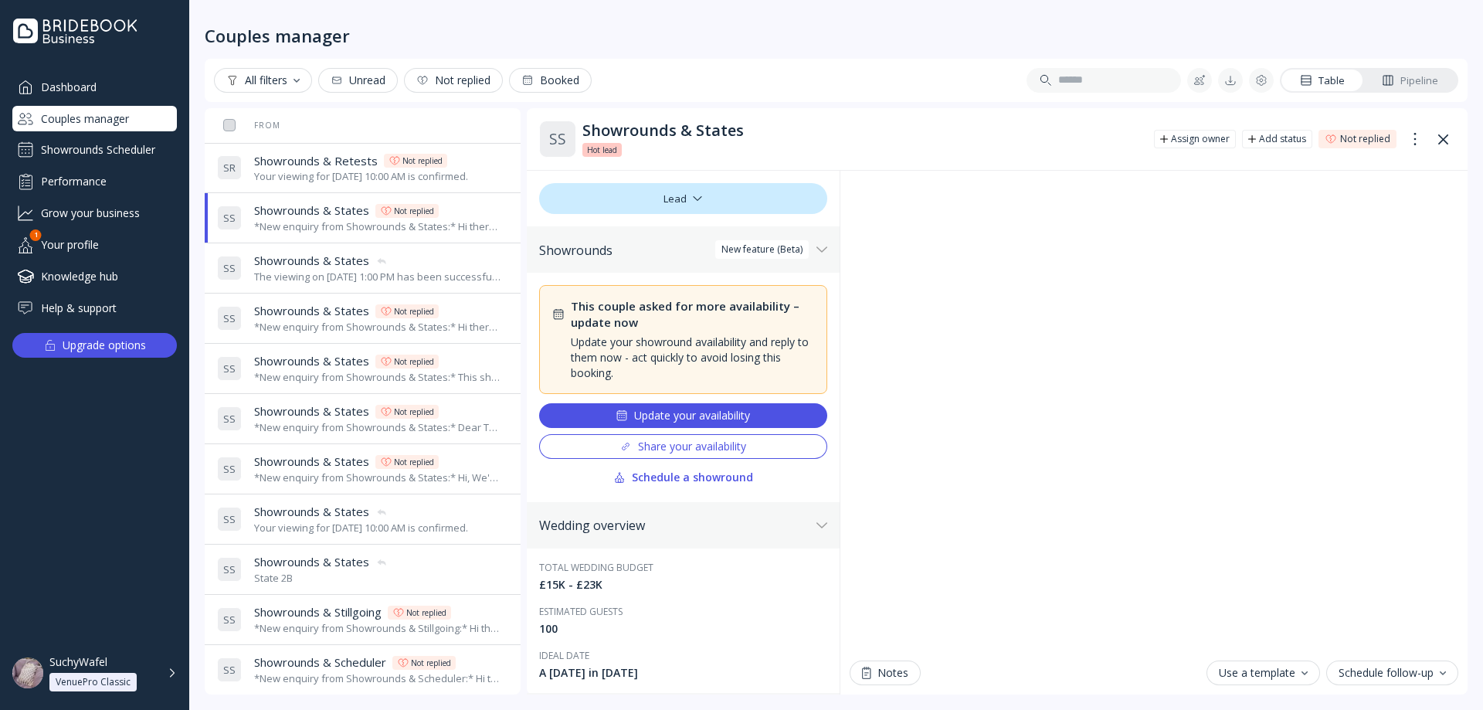
click at [321, 162] on span "Showrounds & Retests" at bounding box center [316, 161] width 124 height 16
